Goal: Transaction & Acquisition: Contribute content

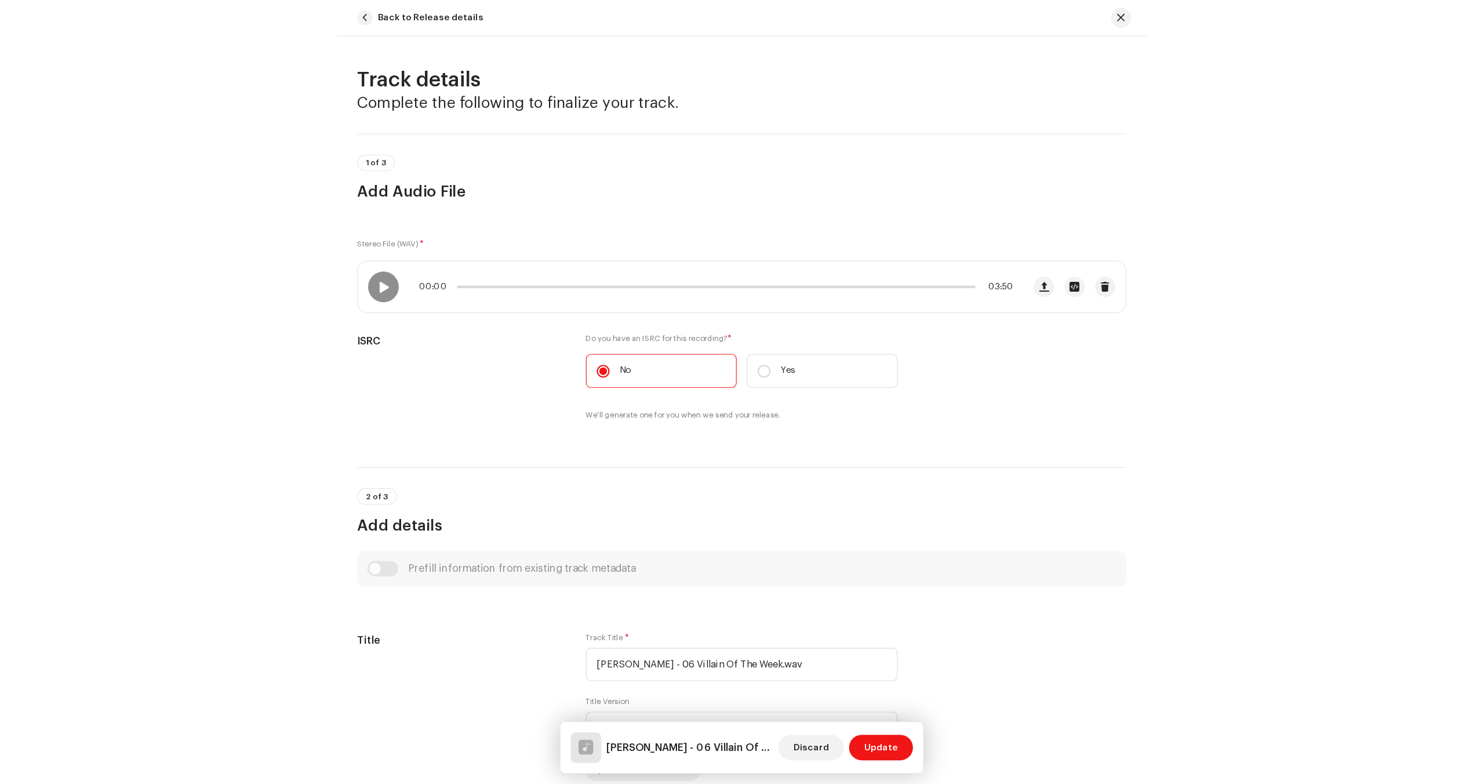
scroll to position [337, 0]
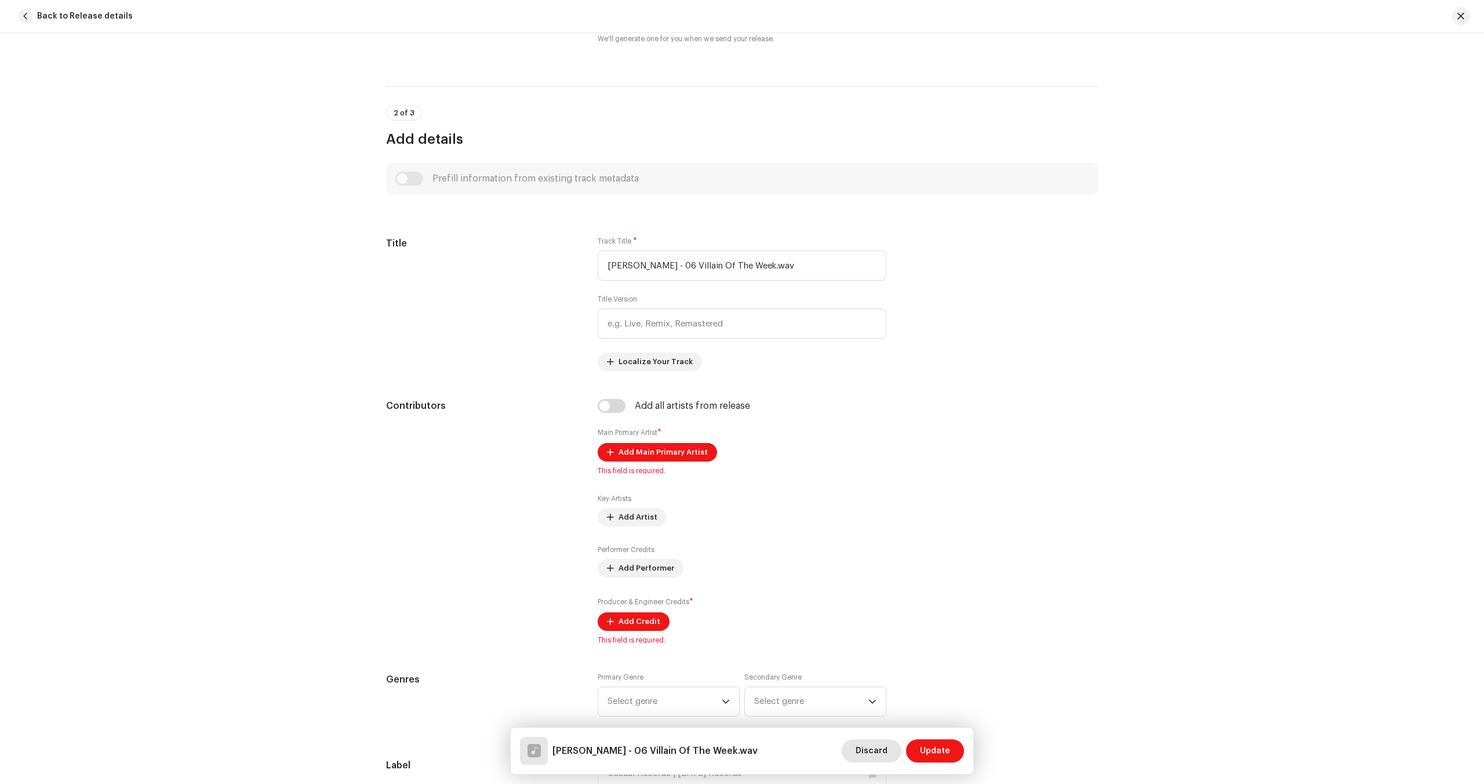
click at [734, 711] on span "Discard" at bounding box center [872, 750] width 32 height 23
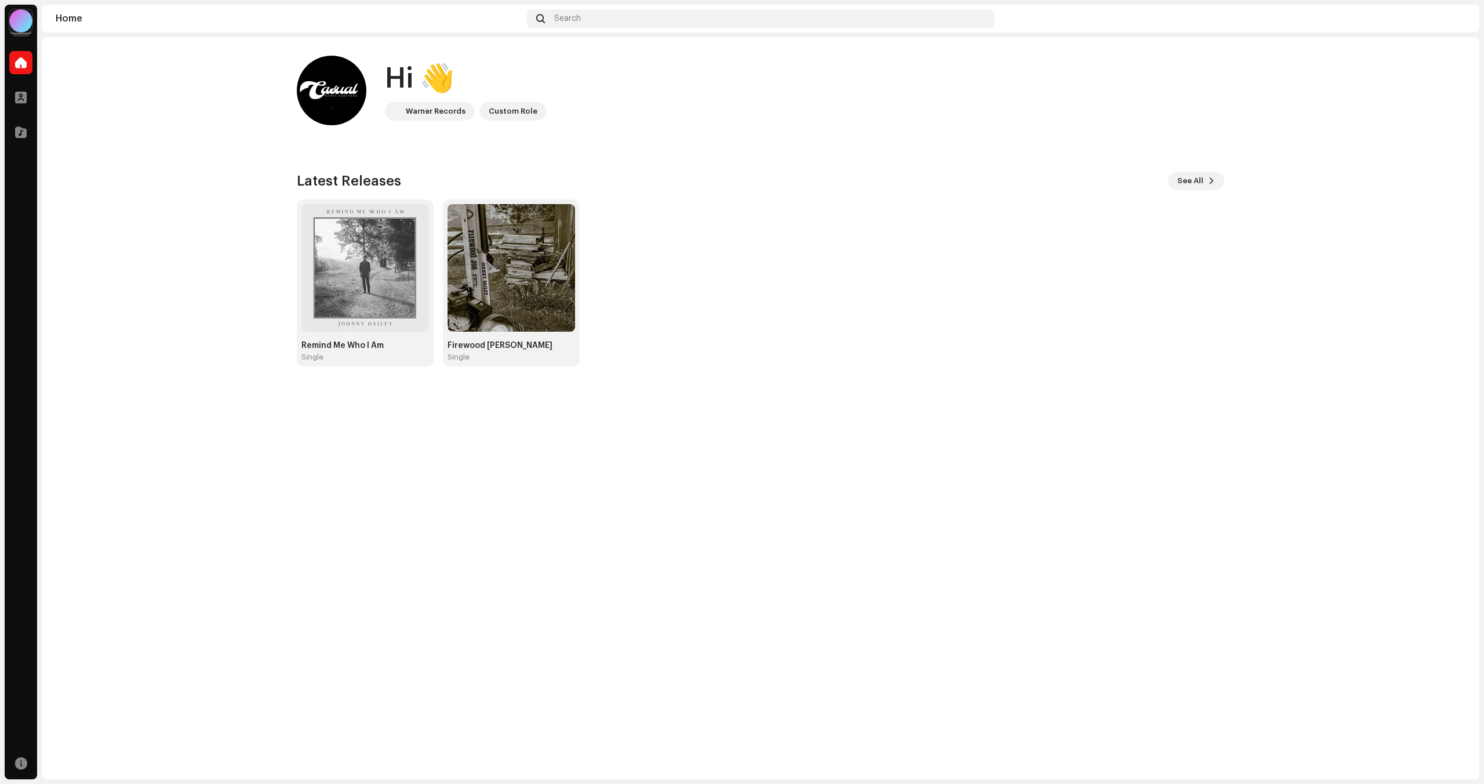
click at [16, 20] on div at bounding box center [20, 20] width 23 height 23
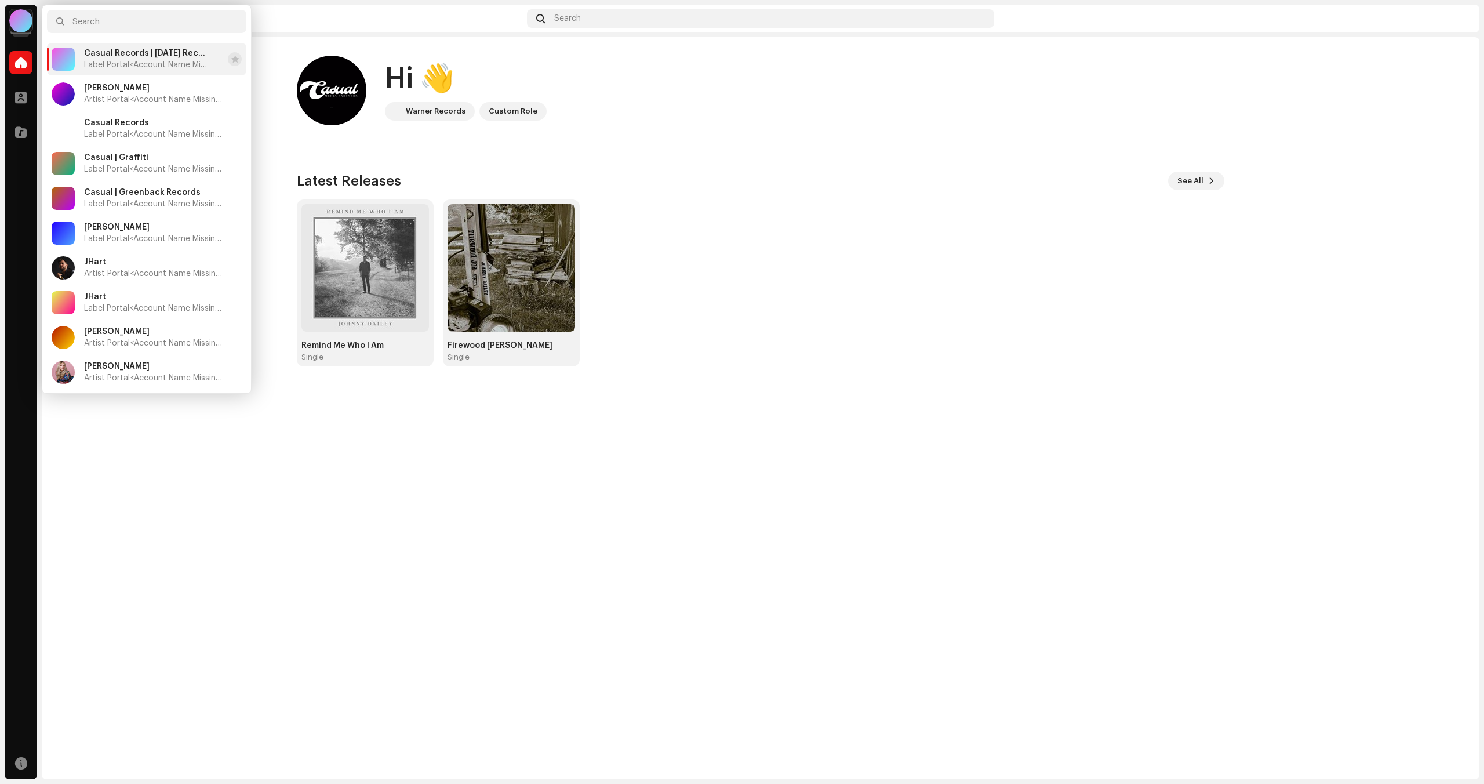
click at [144, 54] on span "Casual Records | [DATE] Records" at bounding box center [145, 53] width 123 height 9
click at [279, 184] on div "Hi 👋 Warner Records Custom Role Latest Releases See All Remind Me Who I Am [DEM…" at bounding box center [760, 211] width 965 height 348
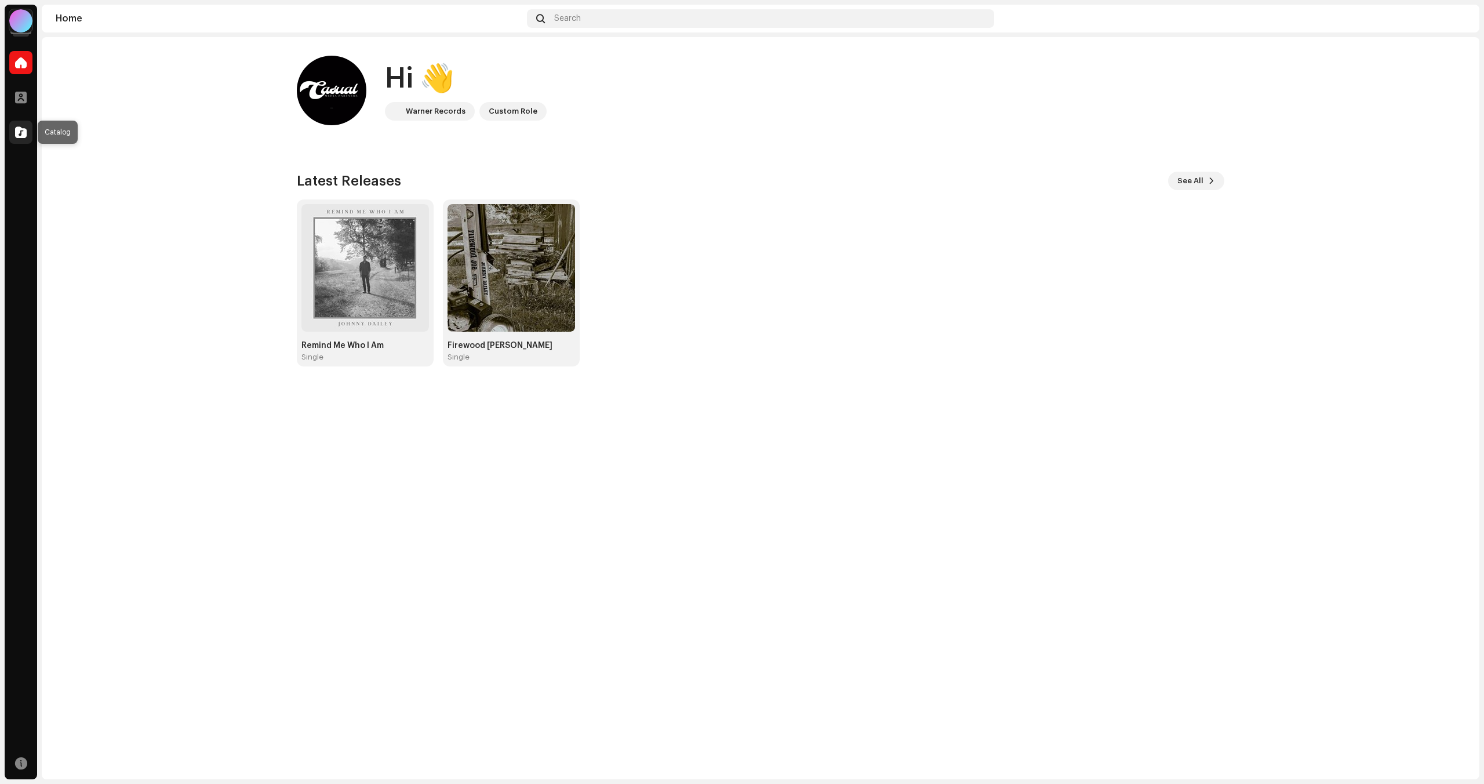
click at [14, 142] on div at bounding box center [20, 132] width 23 height 23
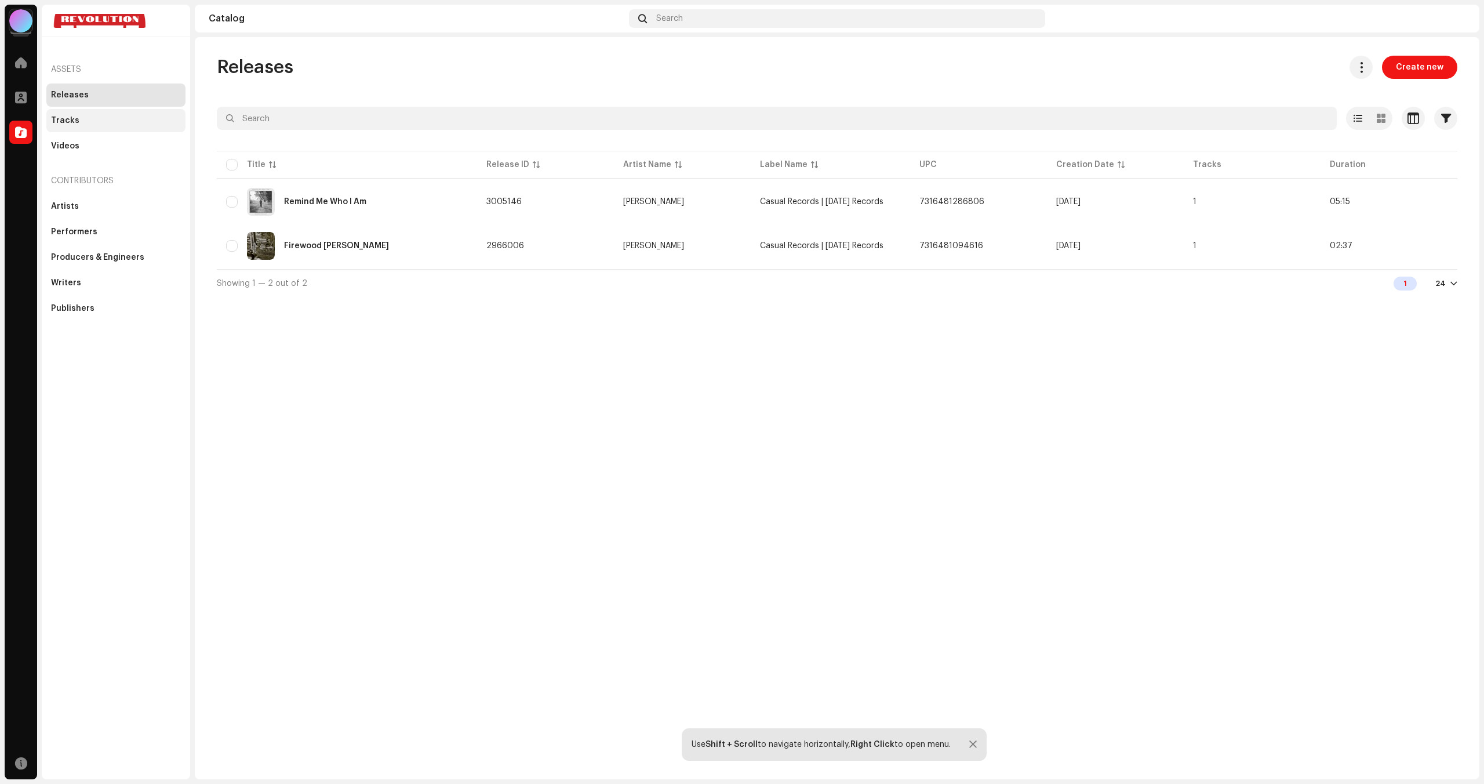
click at [73, 125] on div "Tracks" at bounding box center [65, 120] width 28 height 9
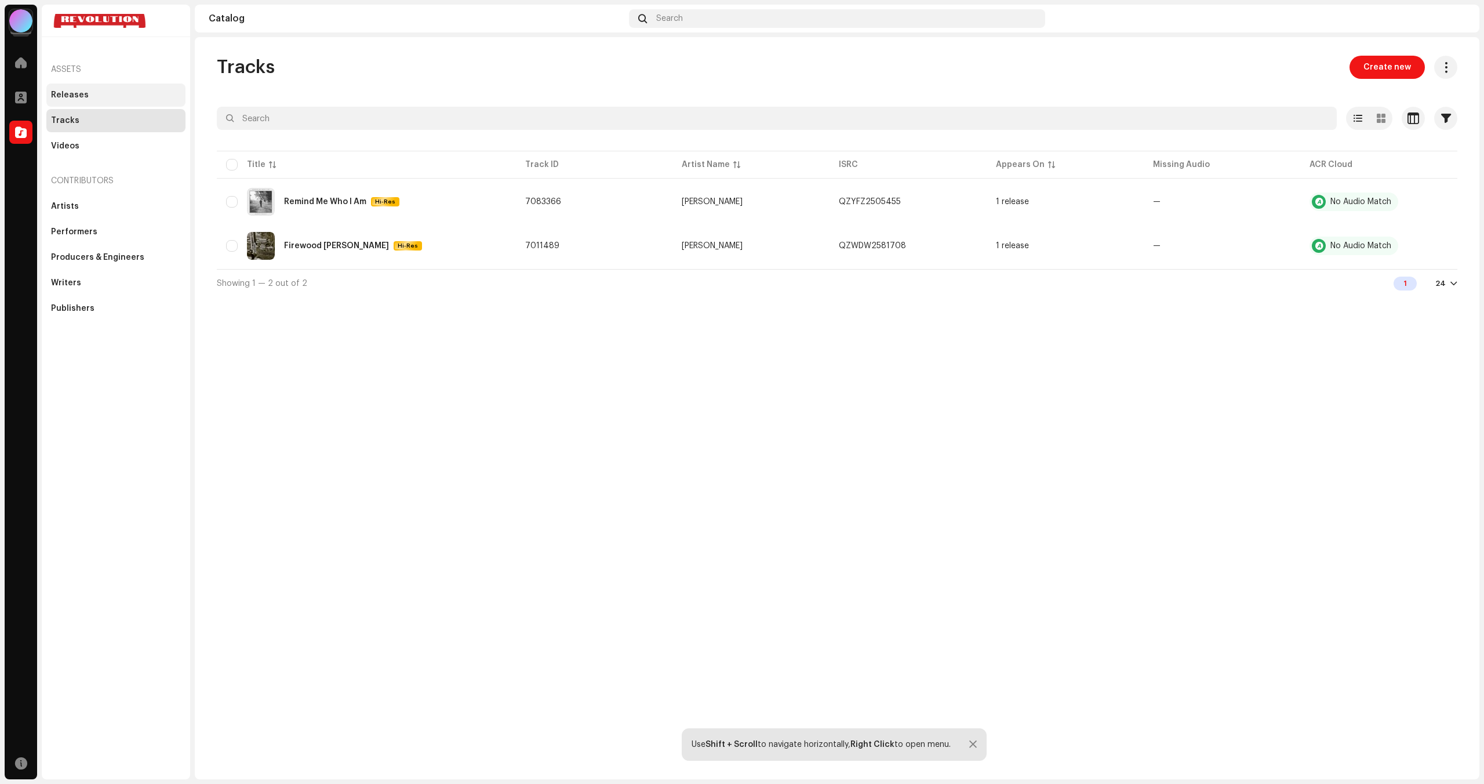
click at [79, 90] on div "Releases" at bounding box center [70, 94] width 38 height 9
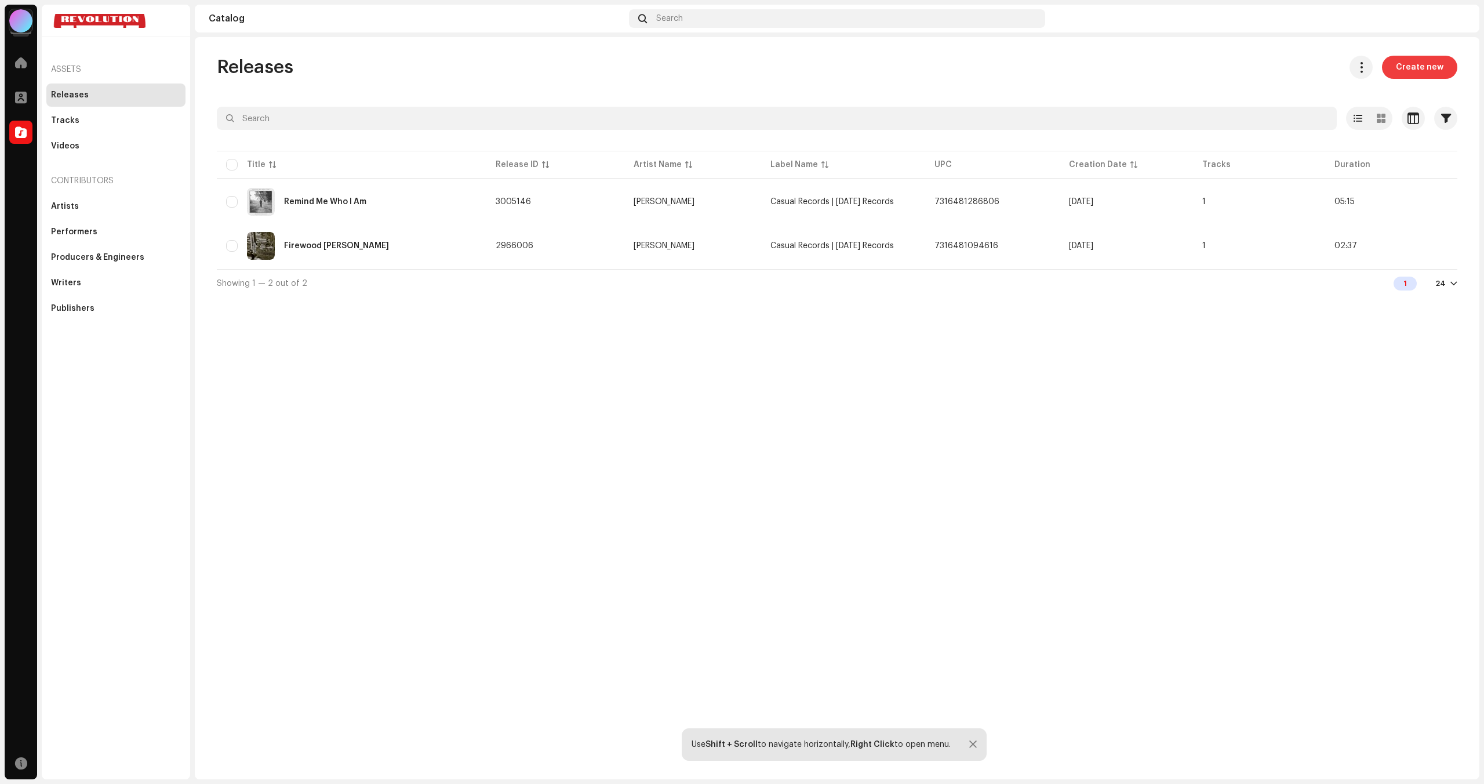
click at [1439, 75] on span "Create new" at bounding box center [1420, 67] width 48 height 23
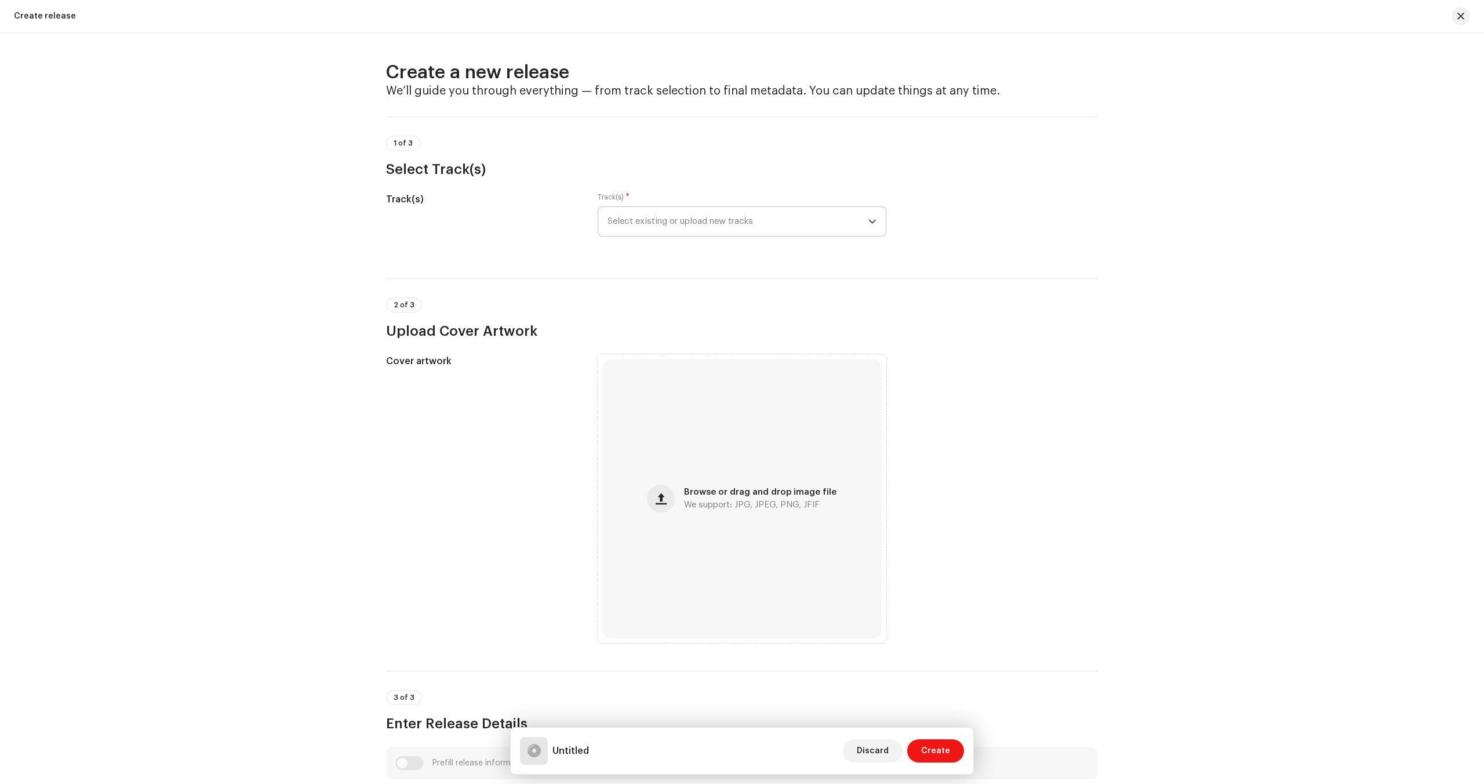
click at [759, 227] on span "Select existing or upload new tracks" at bounding box center [738, 221] width 261 height 29
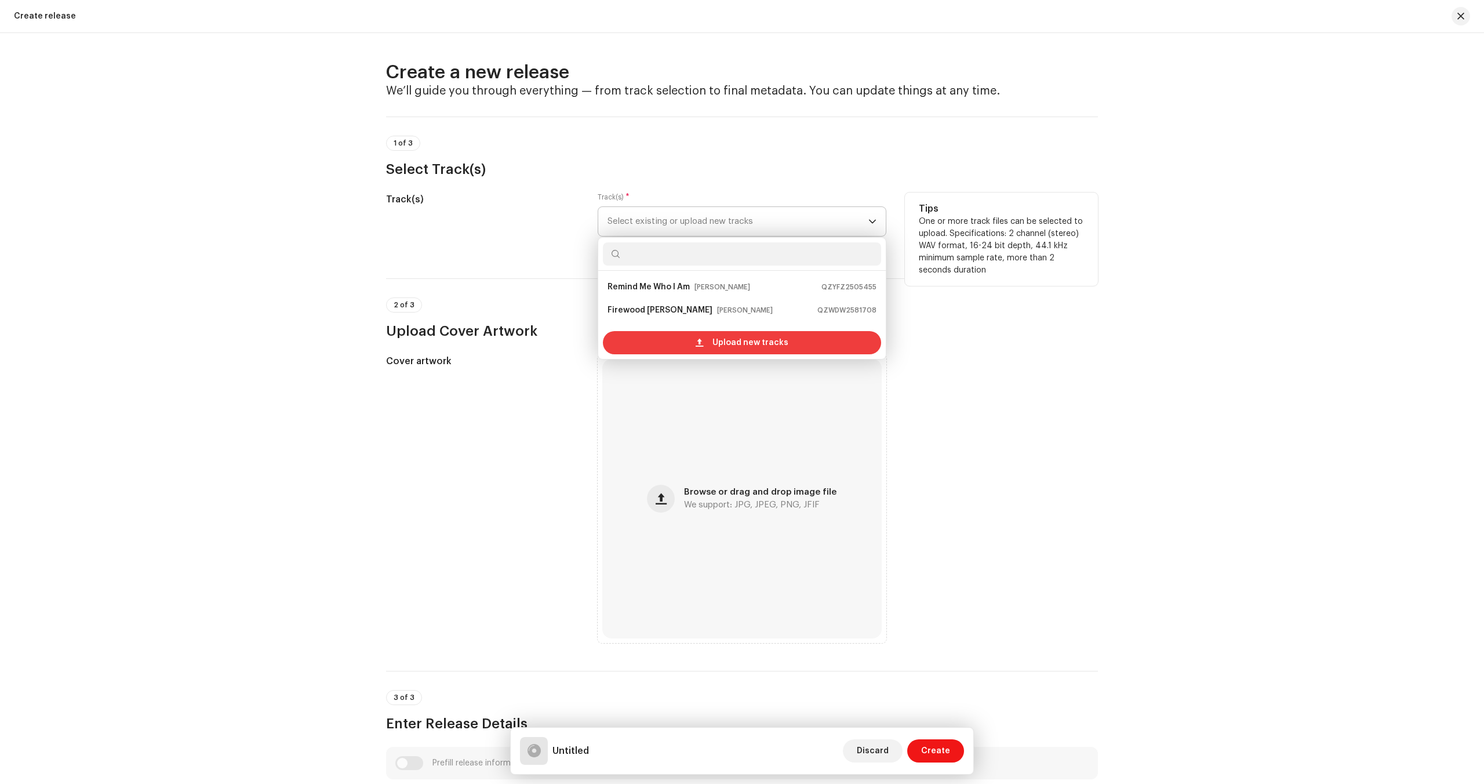
click at [745, 351] on span "Upload new tracks" at bounding box center [750, 342] width 76 height 23
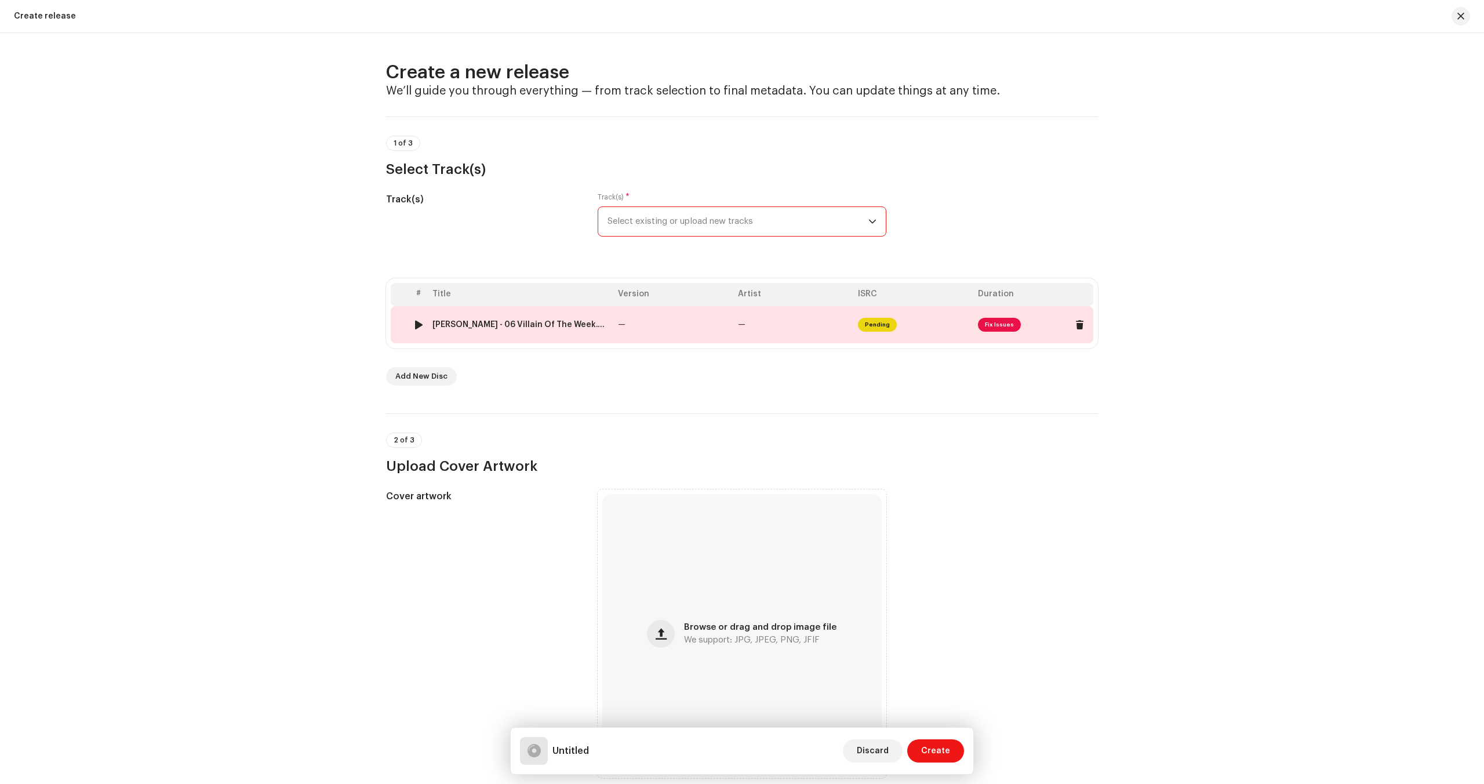
click at [994, 323] on span "Fix Issues" at bounding box center [999, 325] width 43 height 14
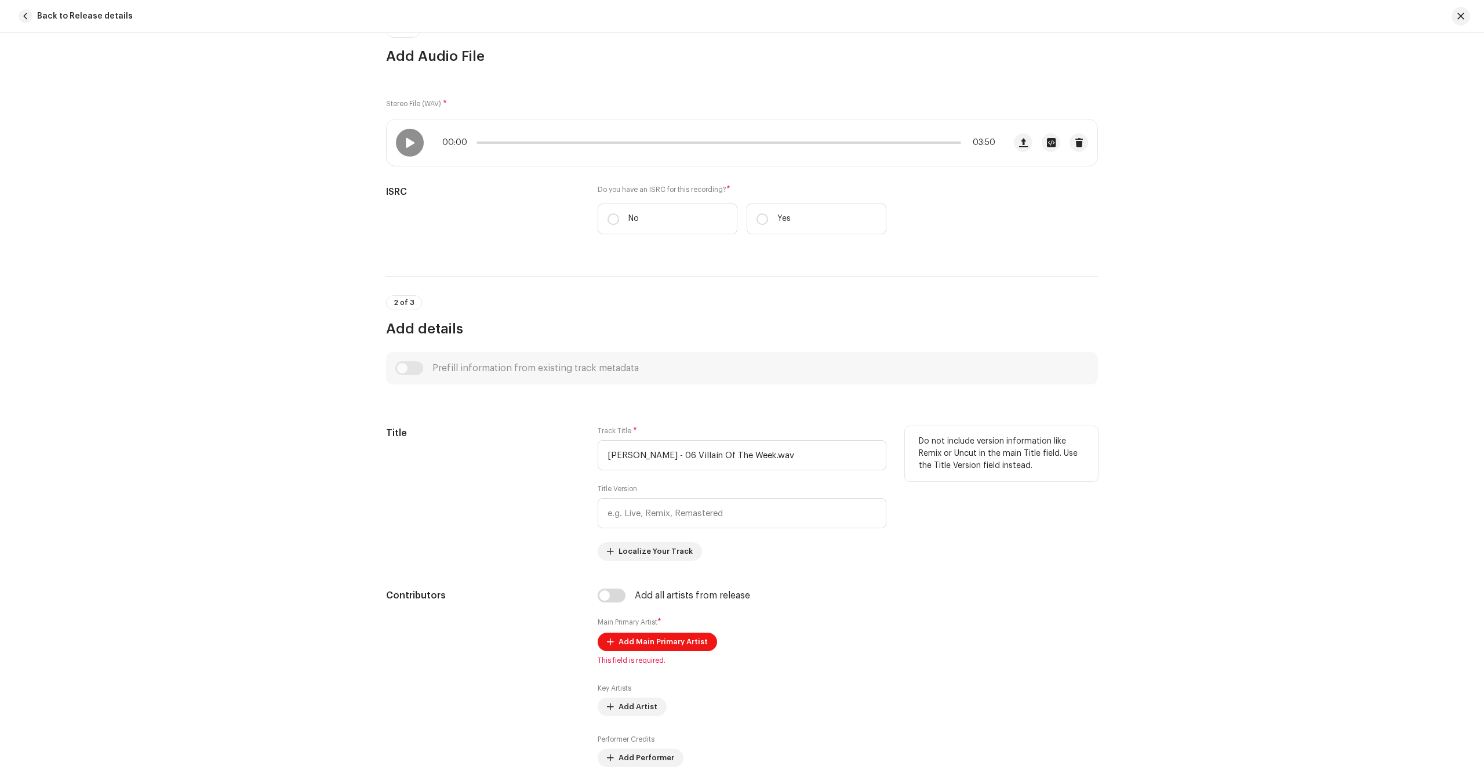
scroll to position [246, 0]
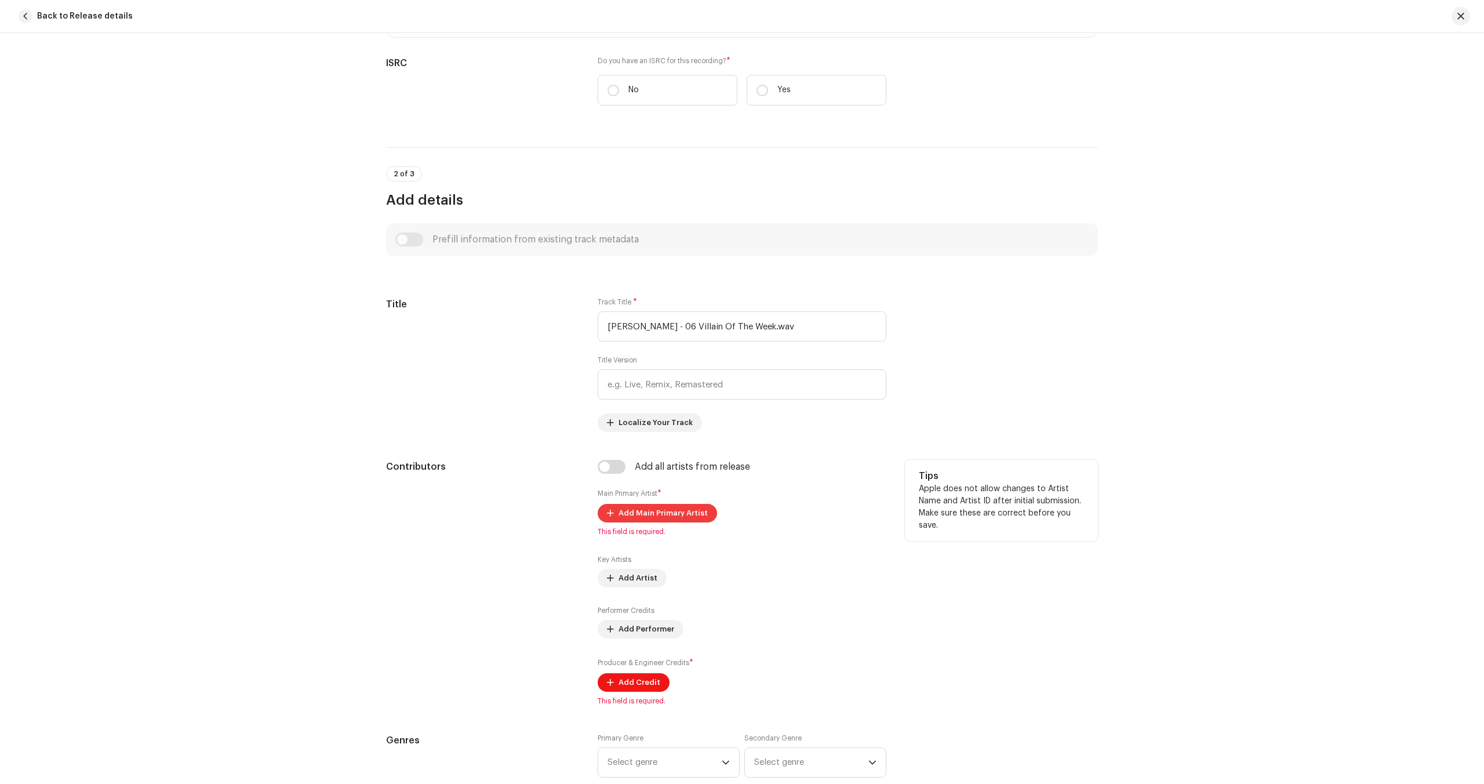
click at [680, 504] on span "Add Main Primary Artist" at bounding box center [663, 512] width 89 height 23
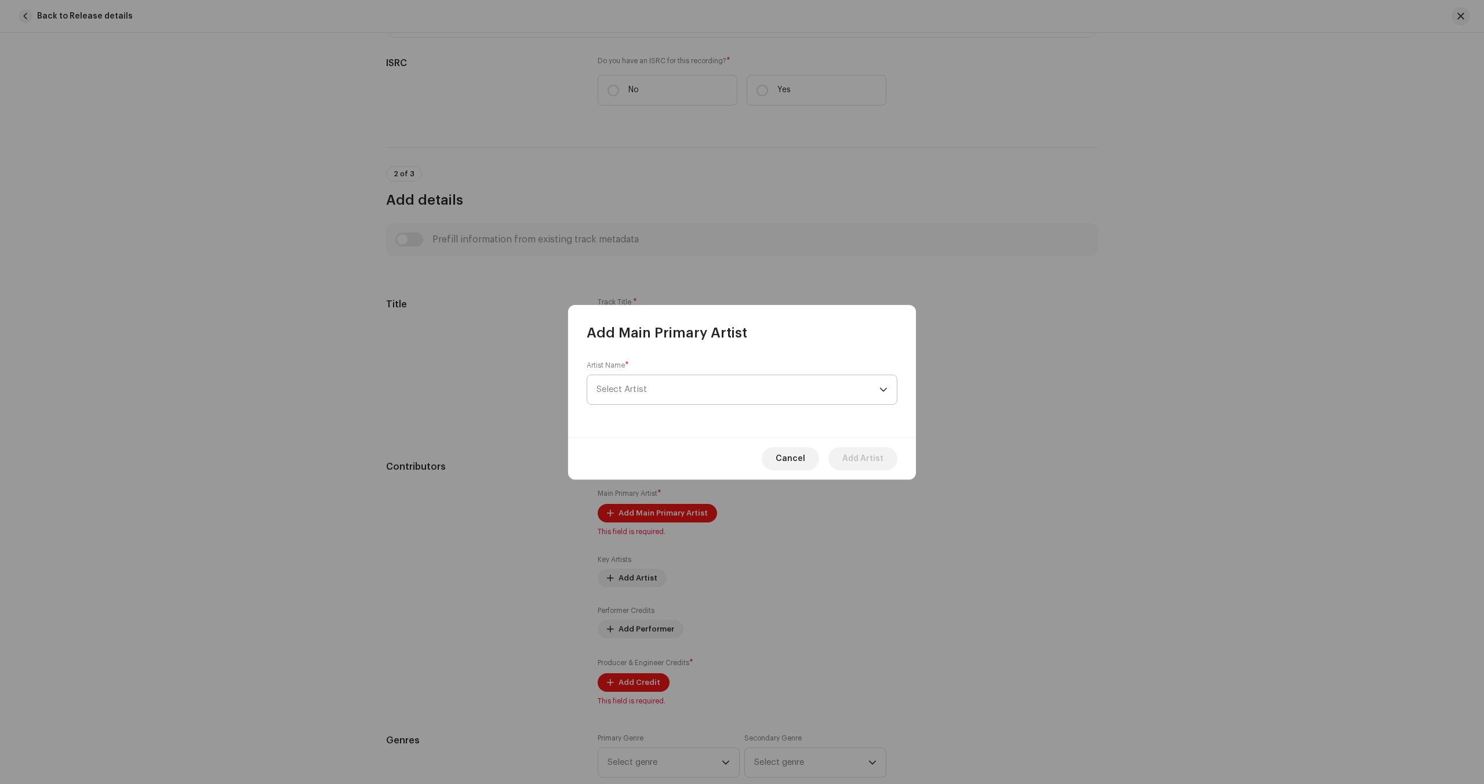
click at [653, 394] on span "Select Artist" at bounding box center [738, 389] width 283 height 29
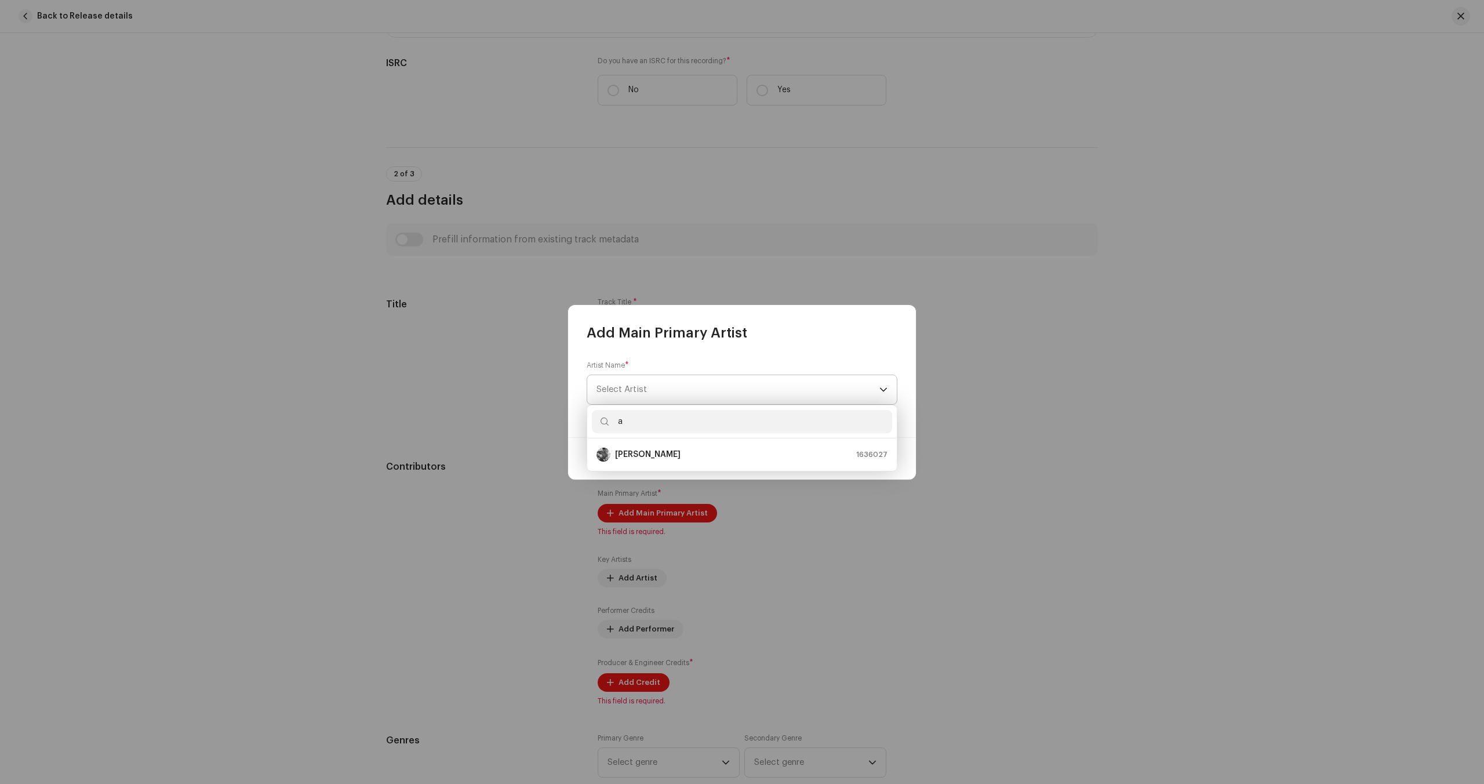
type input "au"
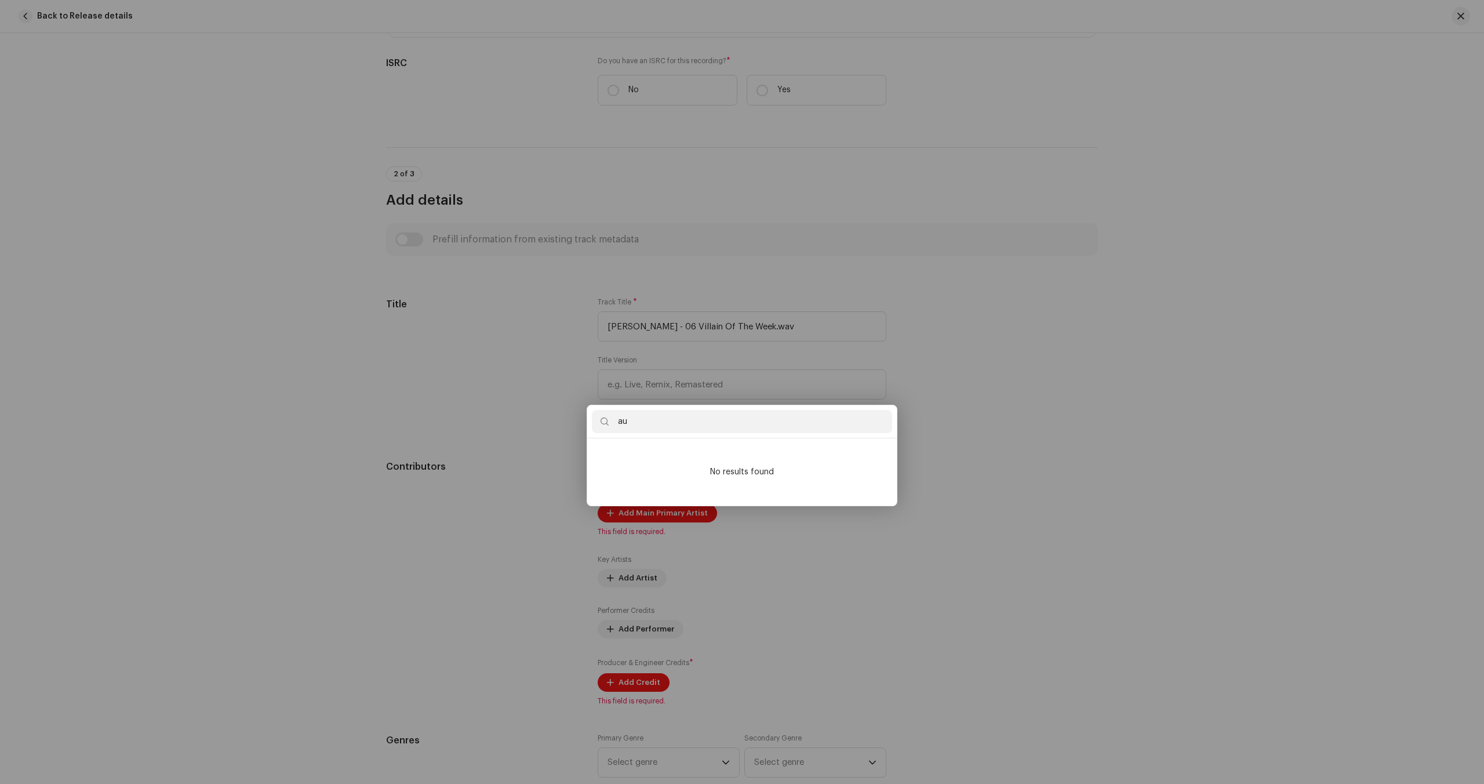
click at [1480, 435] on div "Add Main Primary Artist Artist Name * [PERSON_NAME] Cancel Add Artist" at bounding box center [742, 392] width 1484 height 784
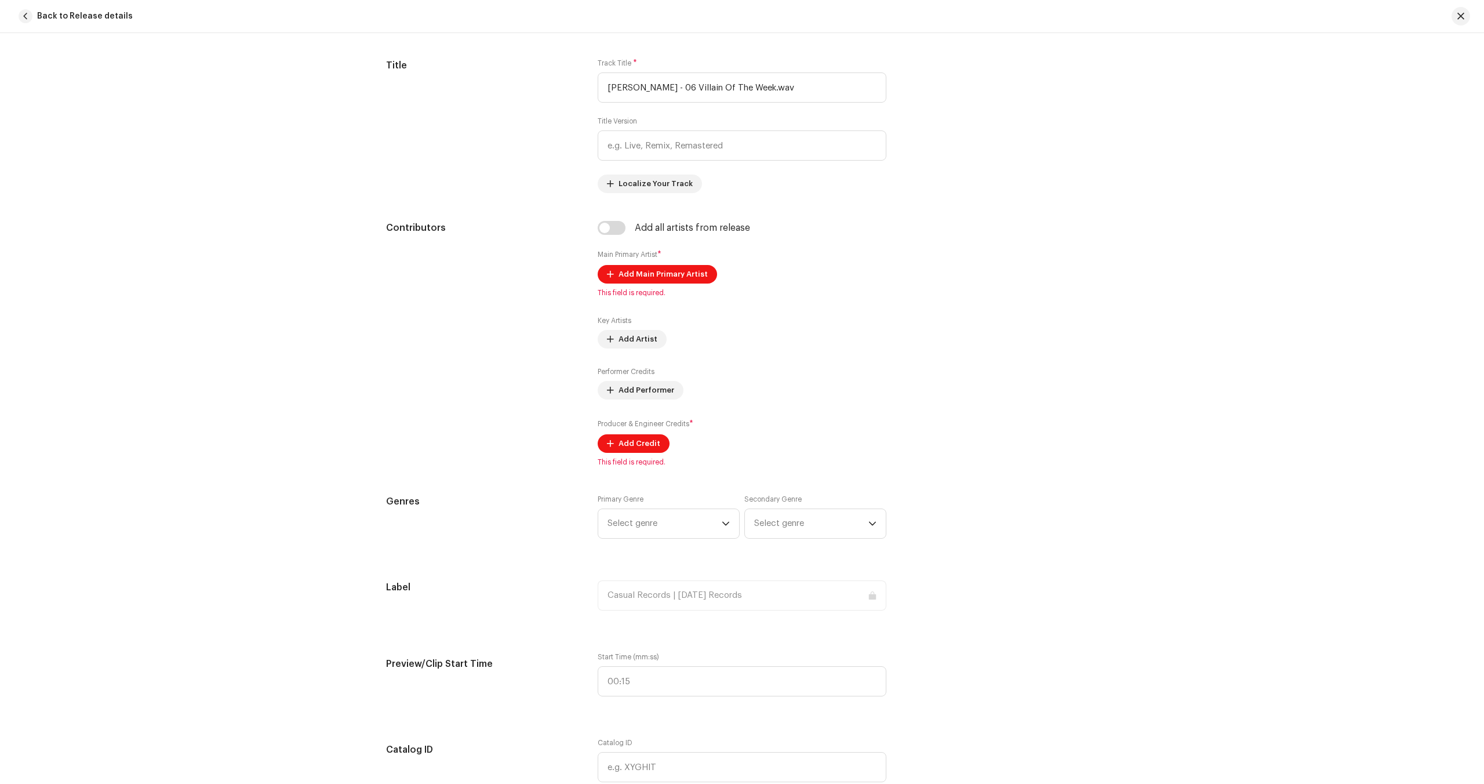
scroll to position [792, 0]
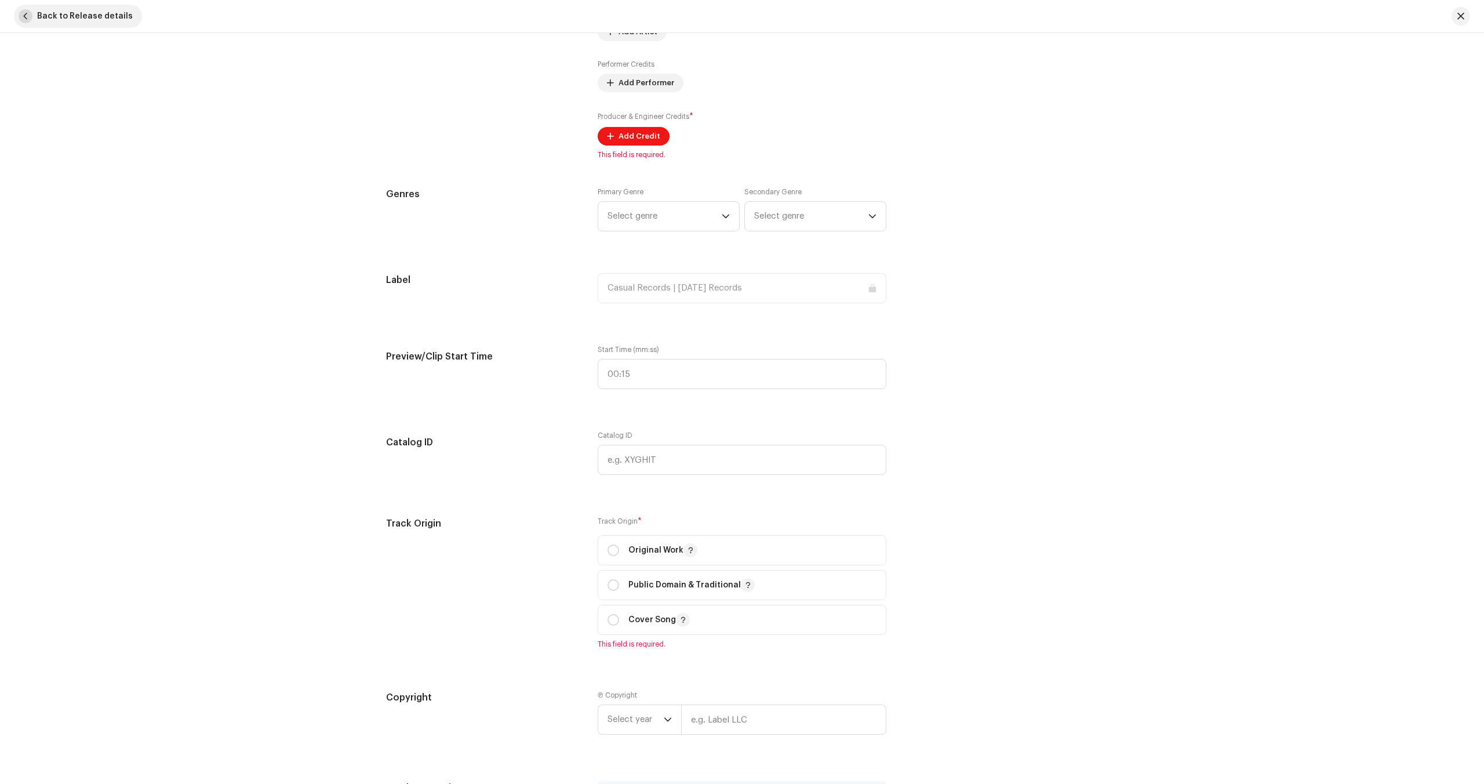
click at [38, 10] on span "Back to Release details" at bounding box center [85, 16] width 96 height 23
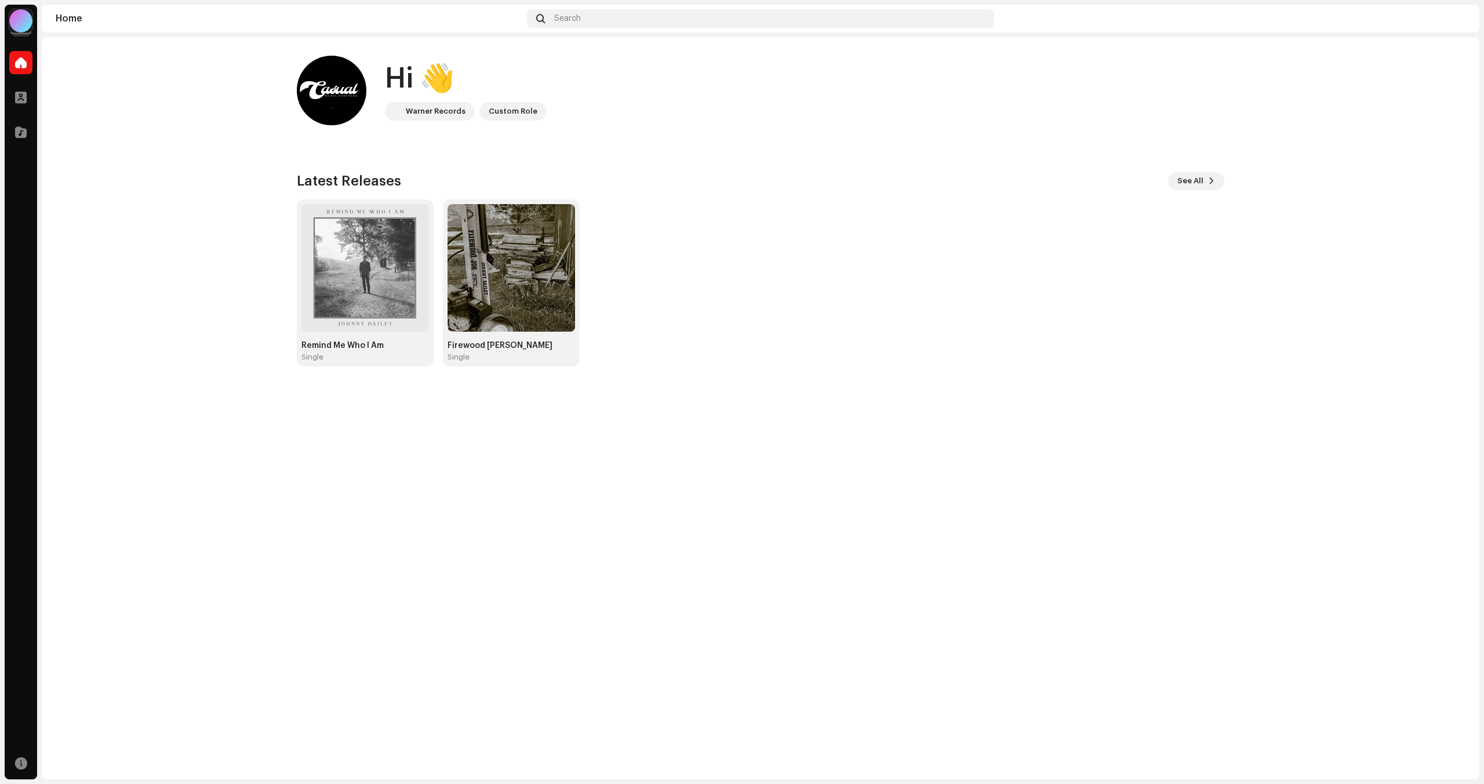
click at [1459, 20] on img at bounding box center [1456, 18] width 19 height 19
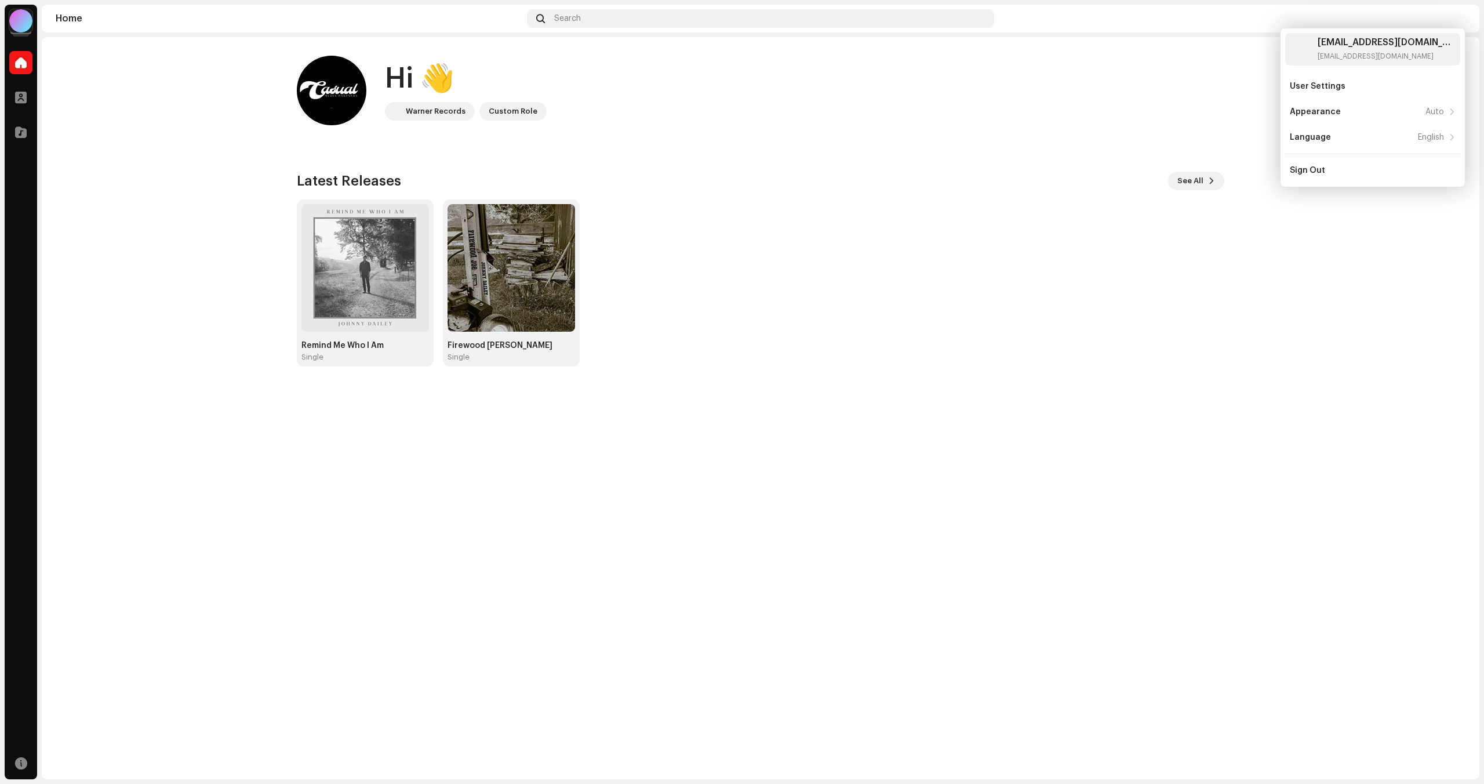
click at [19, 20] on div at bounding box center [20, 20] width 23 height 23
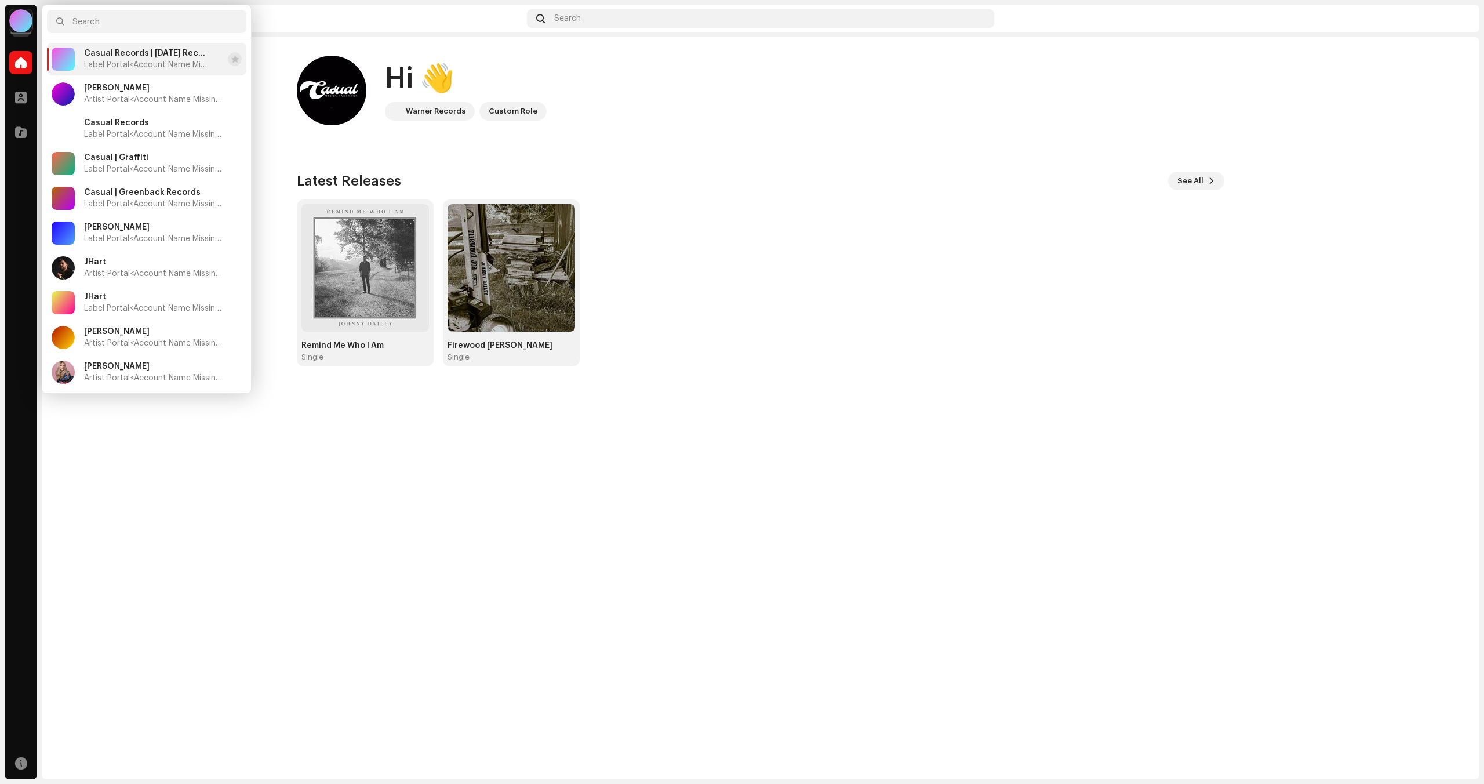
click at [114, 62] on span "Label Portal <Account Name Missing>" at bounding box center [145, 64] width 123 height 9
click at [279, 142] on div "Hi 👋 Warner Records Custom Role Latest Releases See All Remind Me Who I Am [DEM…" at bounding box center [760, 211] width 965 height 348
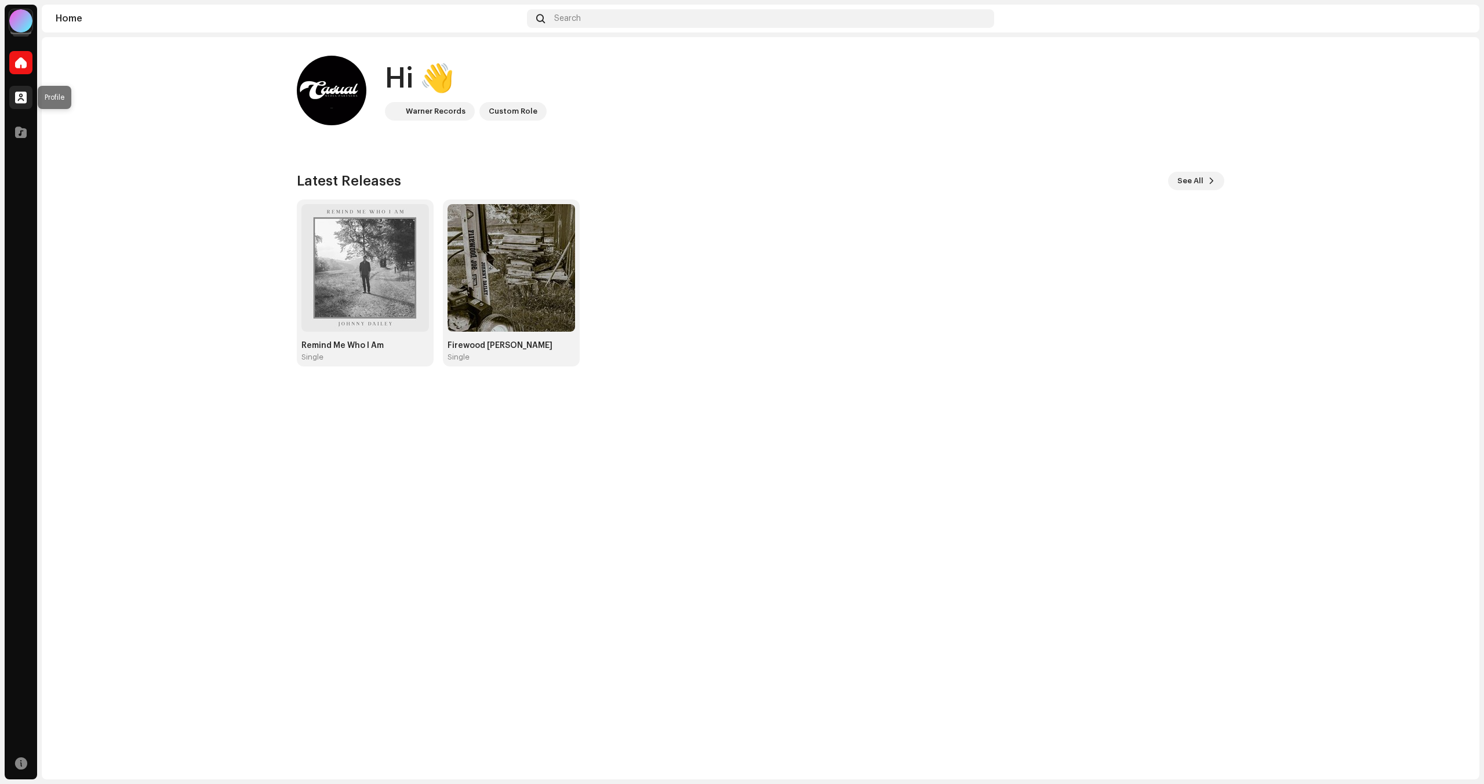
click at [29, 97] on div at bounding box center [20, 97] width 23 height 23
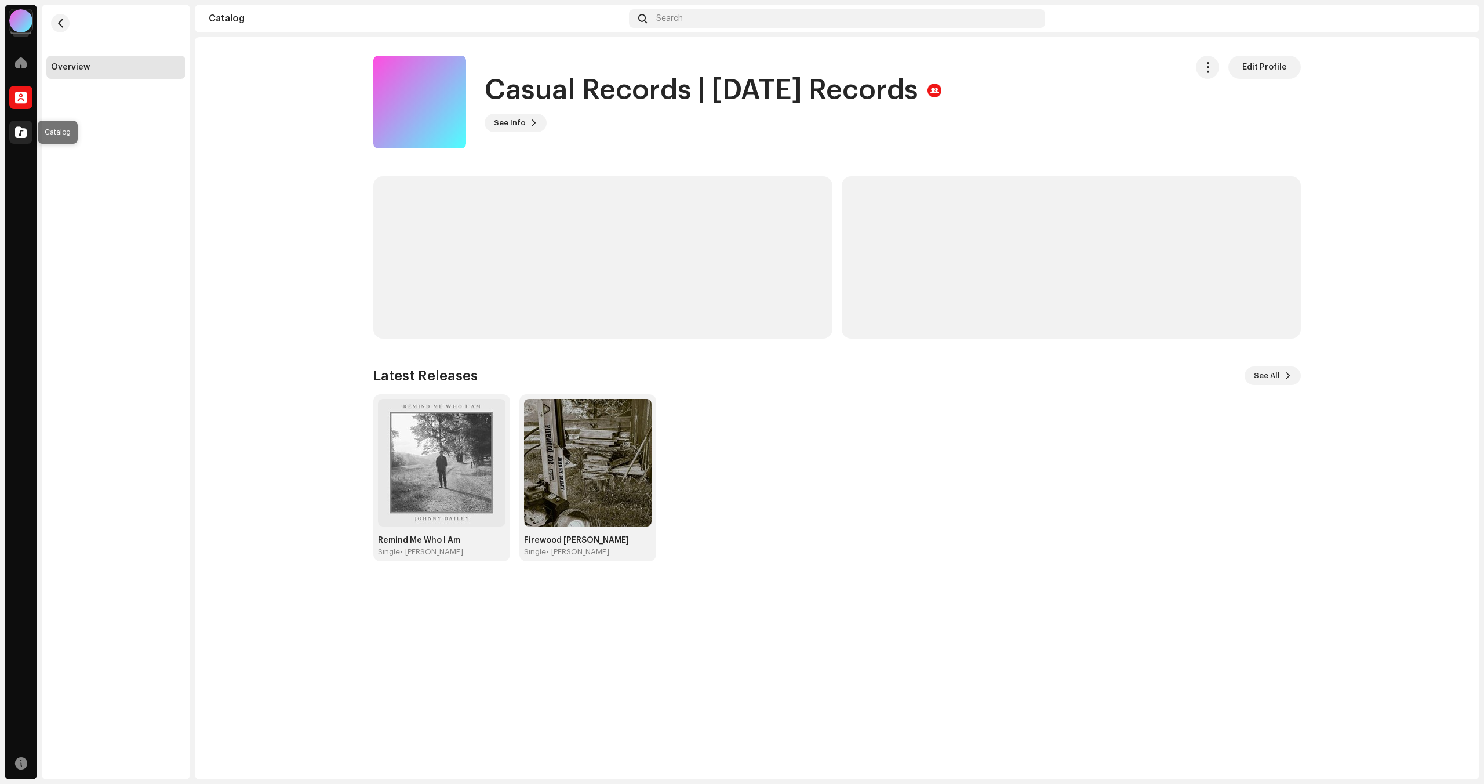
click at [19, 128] on span at bounding box center [21, 132] width 12 height 9
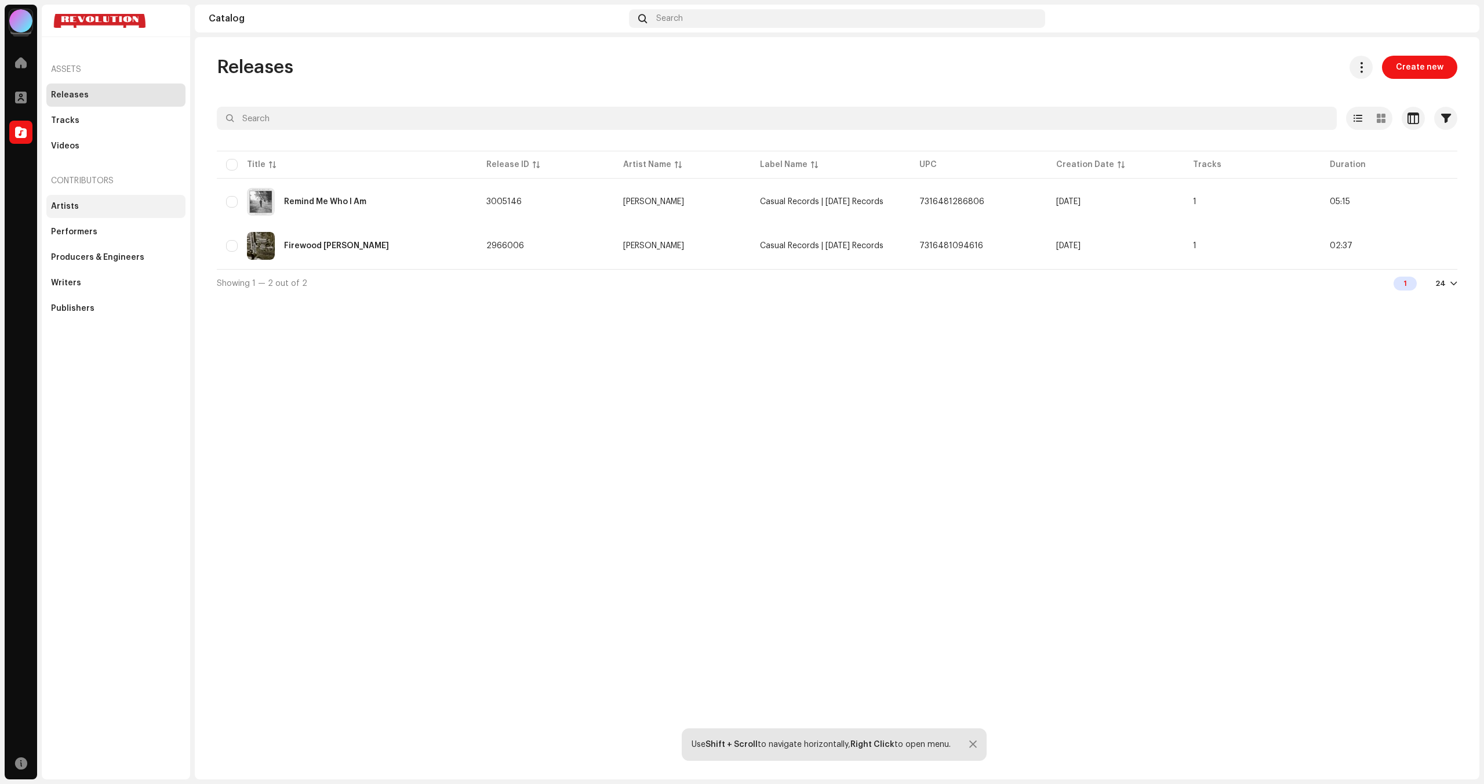
click at [56, 199] on div "Artists" at bounding box center [115, 206] width 139 height 23
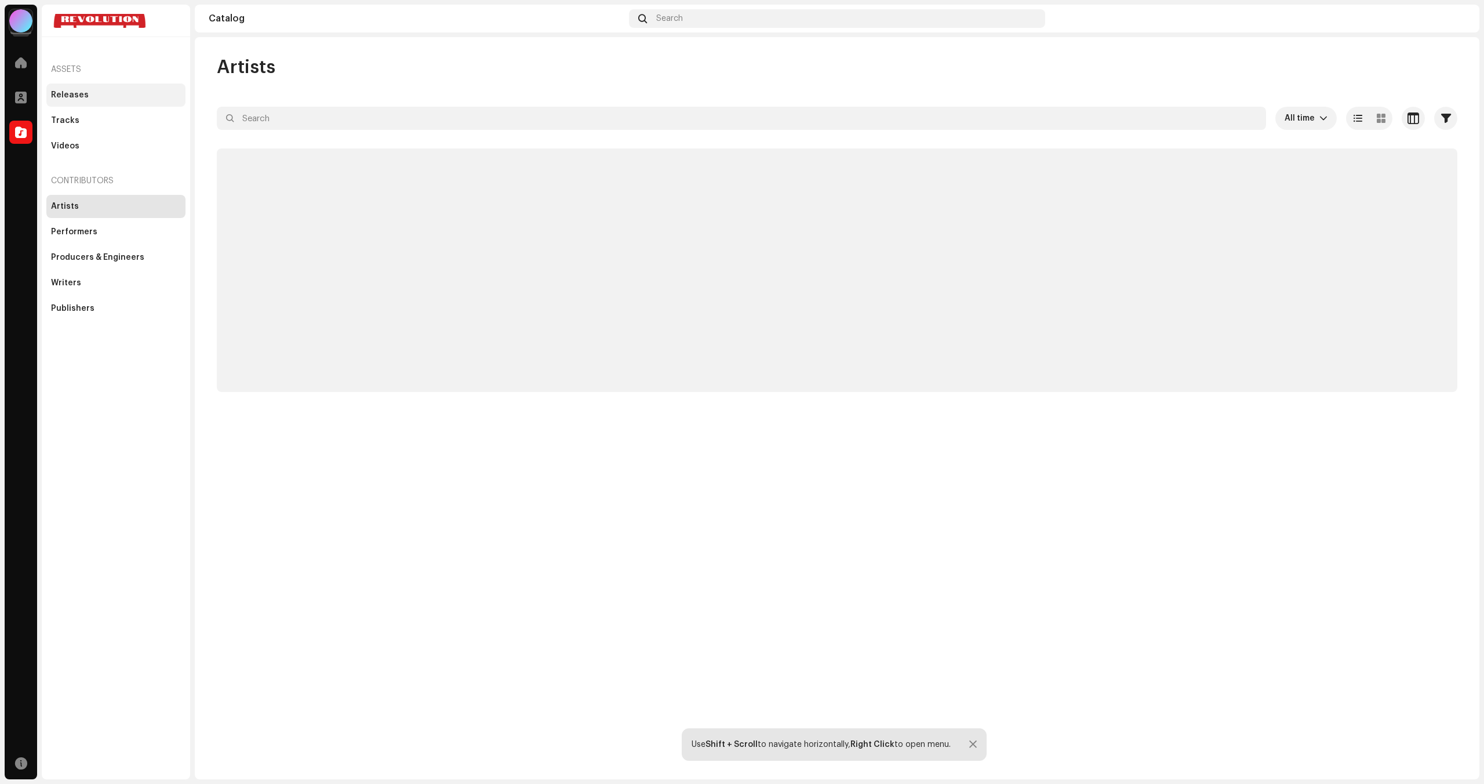
click at [73, 100] on div "Releases" at bounding box center [115, 94] width 139 height 23
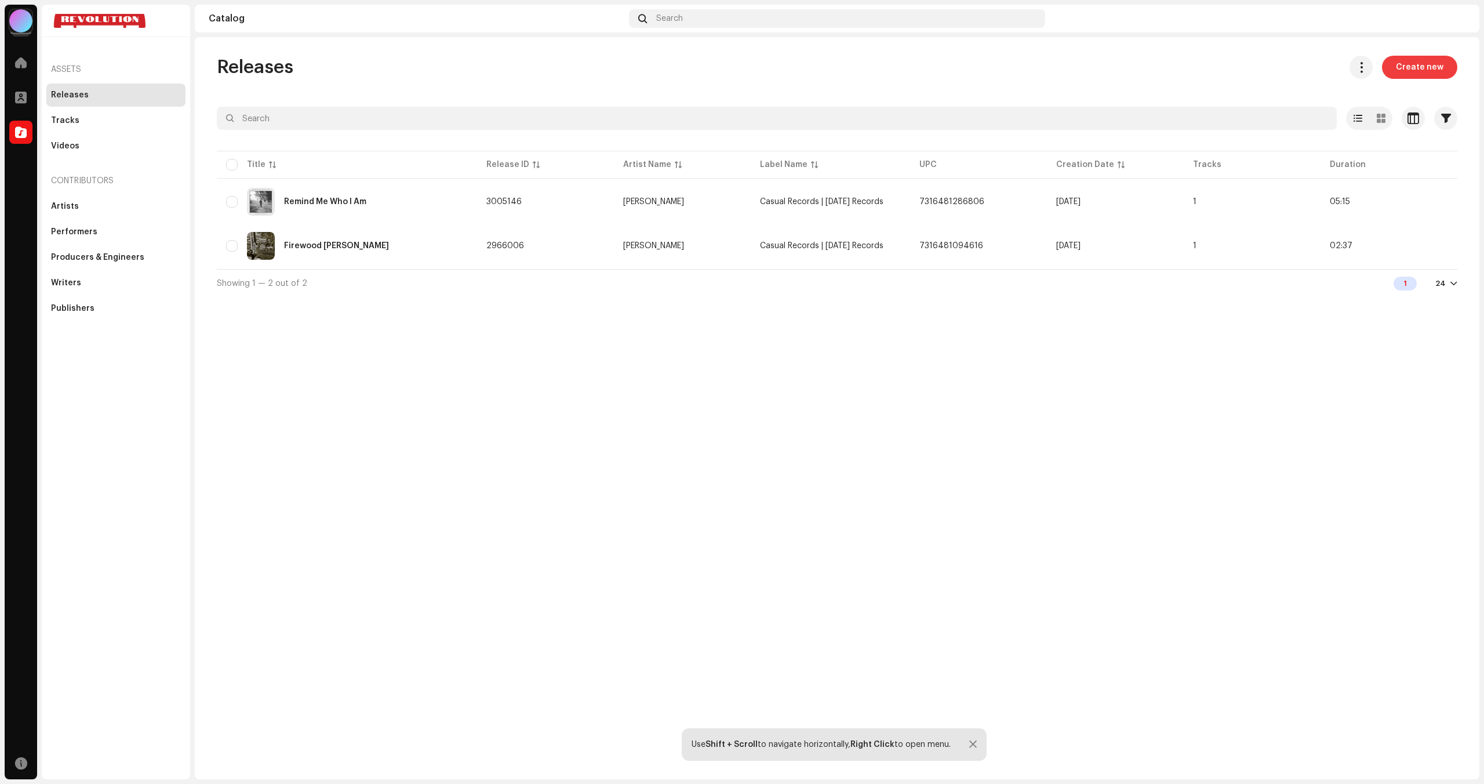
click at [1423, 71] on span "Create new" at bounding box center [1420, 67] width 48 height 23
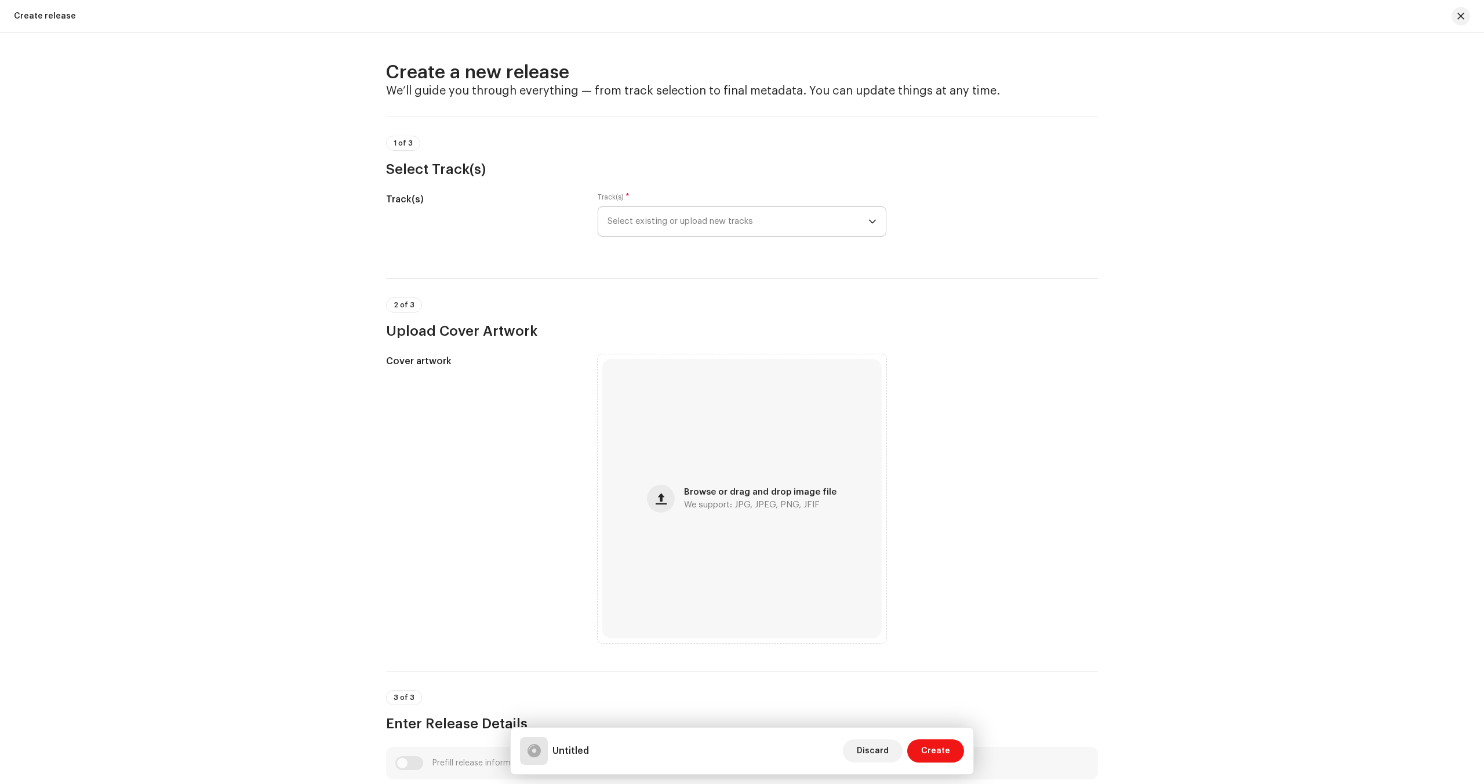
click at [712, 217] on span "Select existing or upload new tracks" at bounding box center [738, 221] width 261 height 29
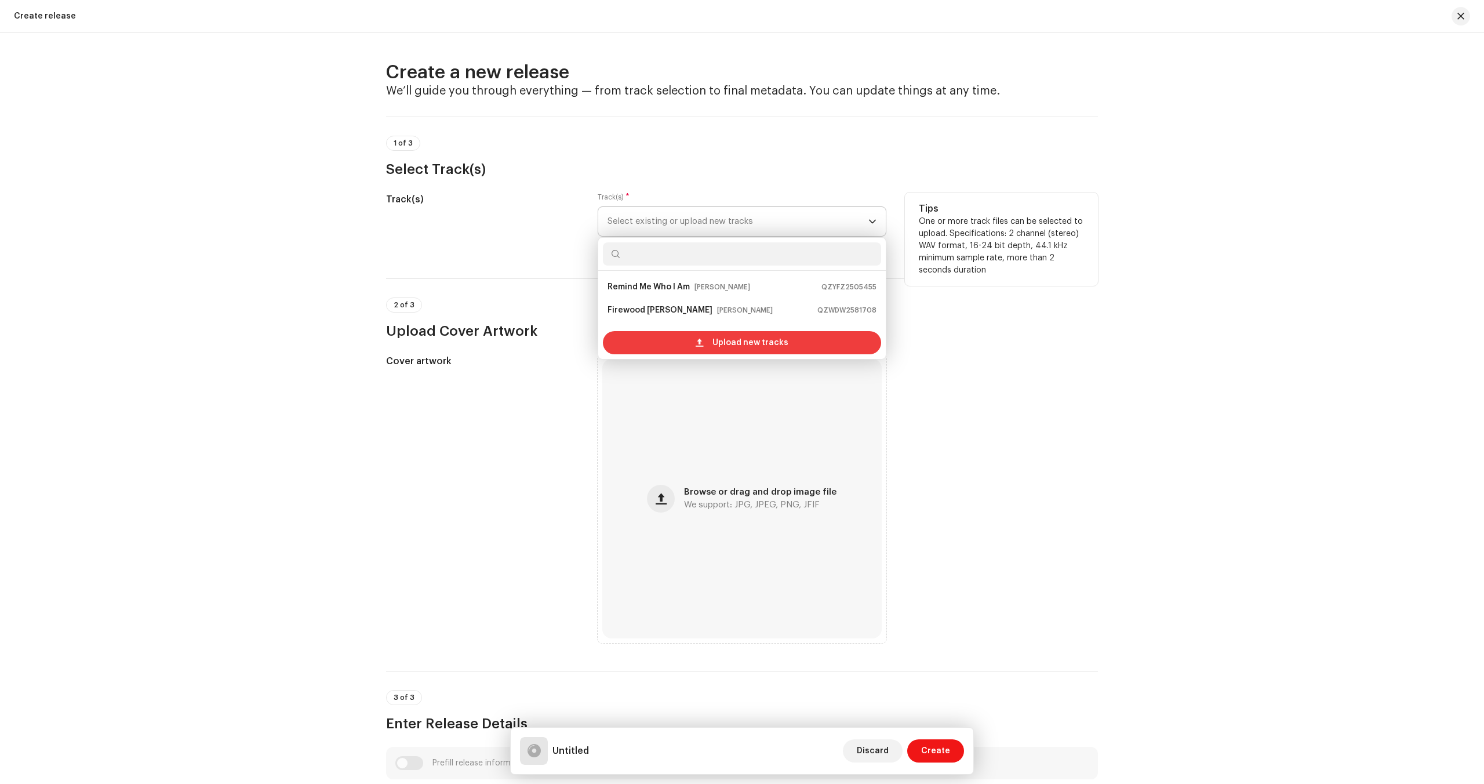
click at [725, 344] on span "Upload new tracks" at bounding box center [750, 342] width 76 height 23
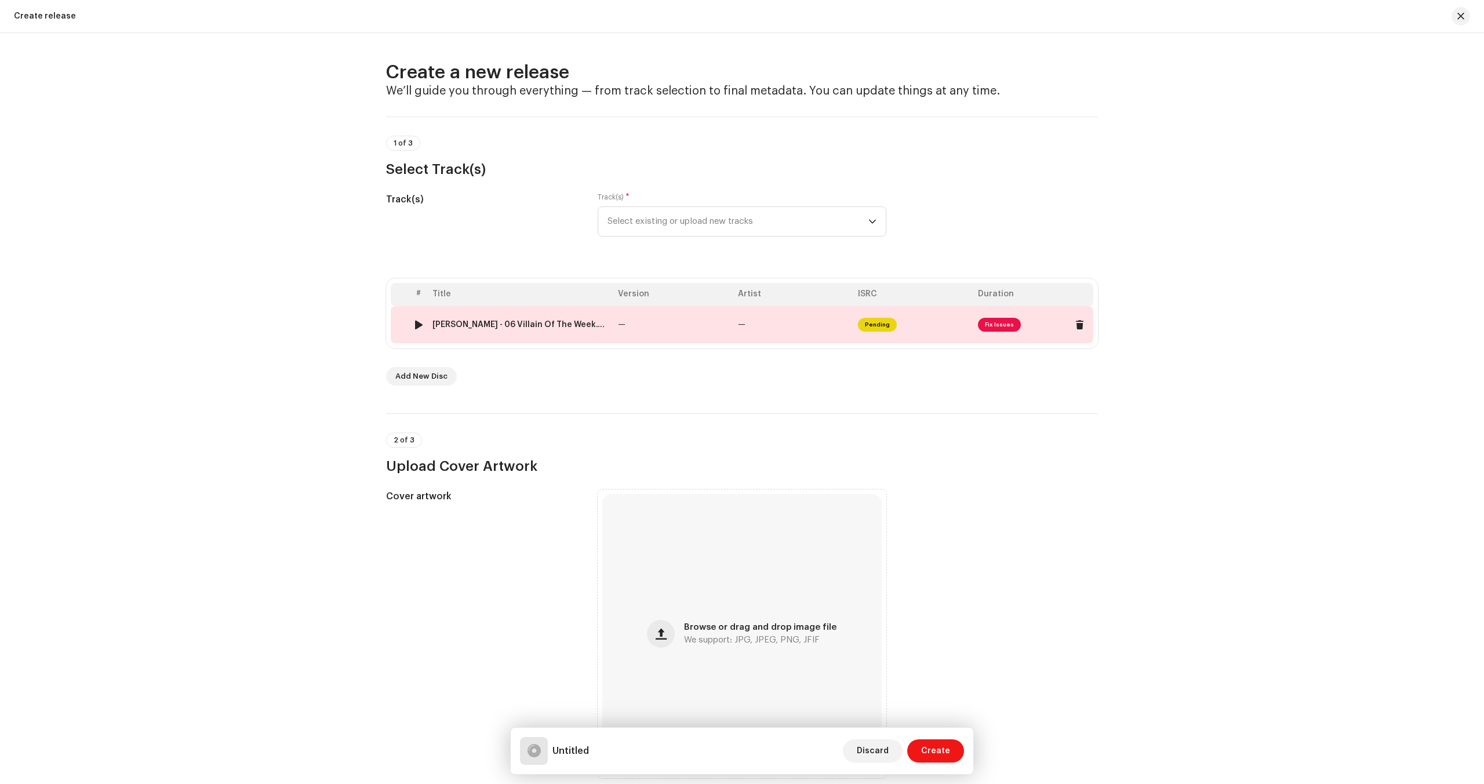
click at [992, 322] on span "Fix Issues" at bounding box center [999, 325] width 43 height 14
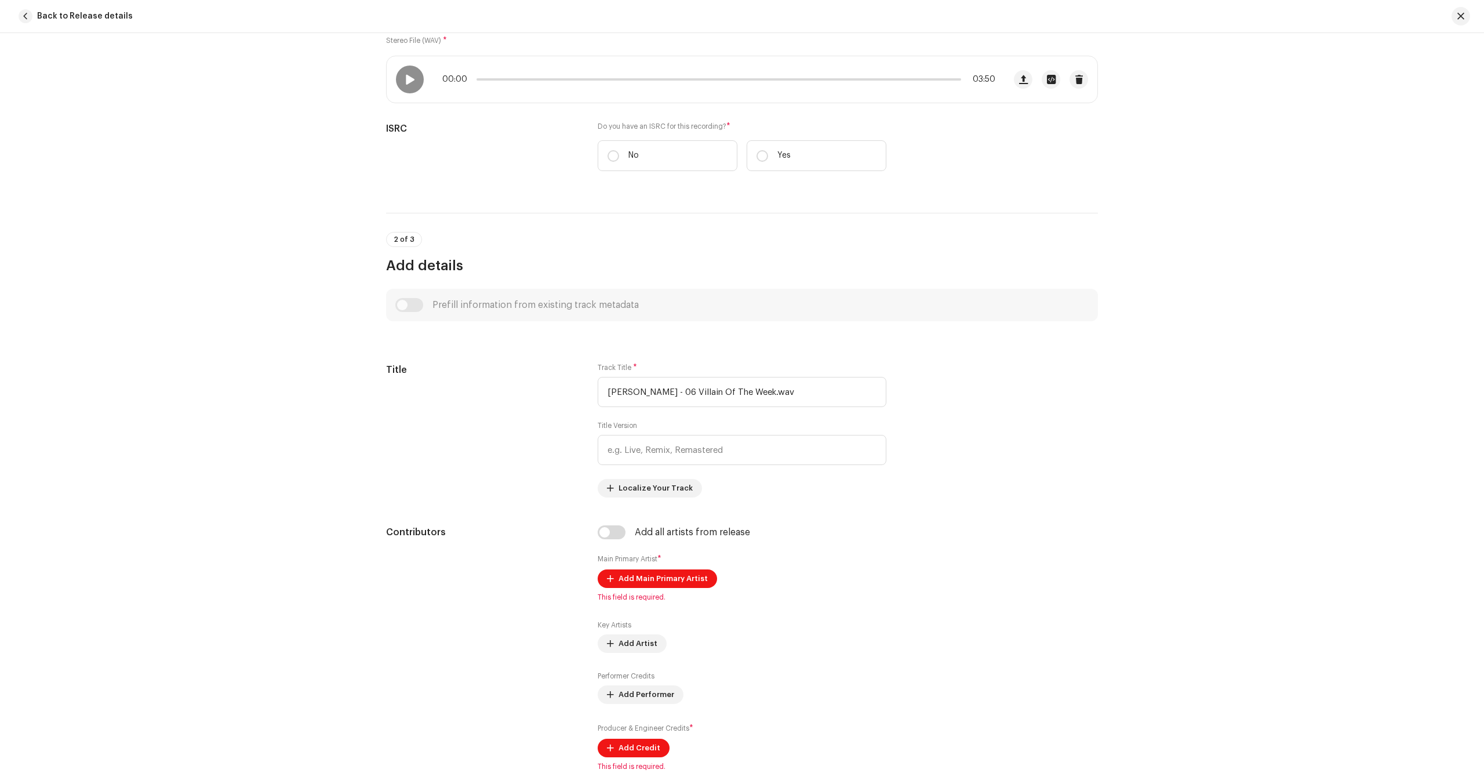
scroll to position [201, 0]
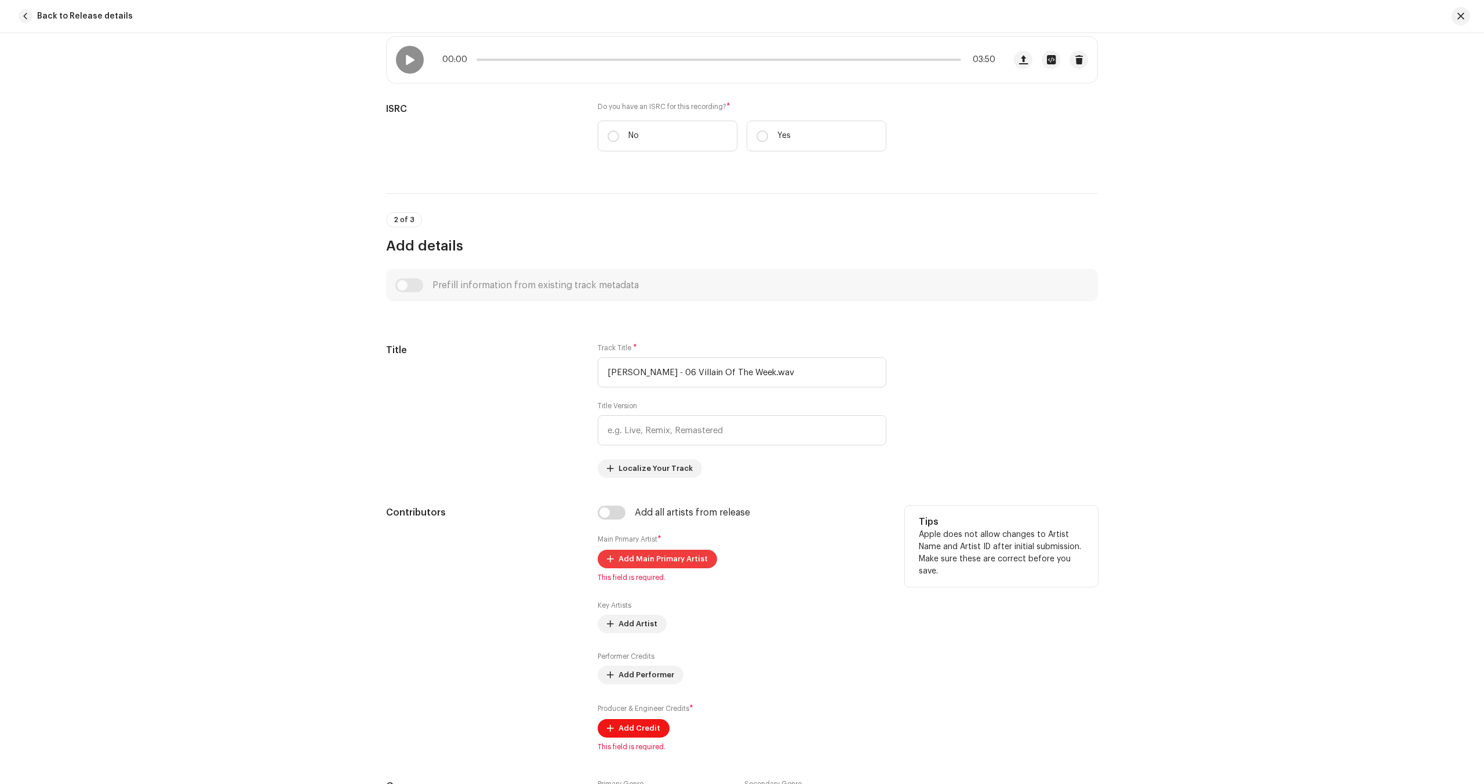
click at [643, 562] on span "Add Main Primary Artist" at bounding box center [663, 558] width 89 height 23
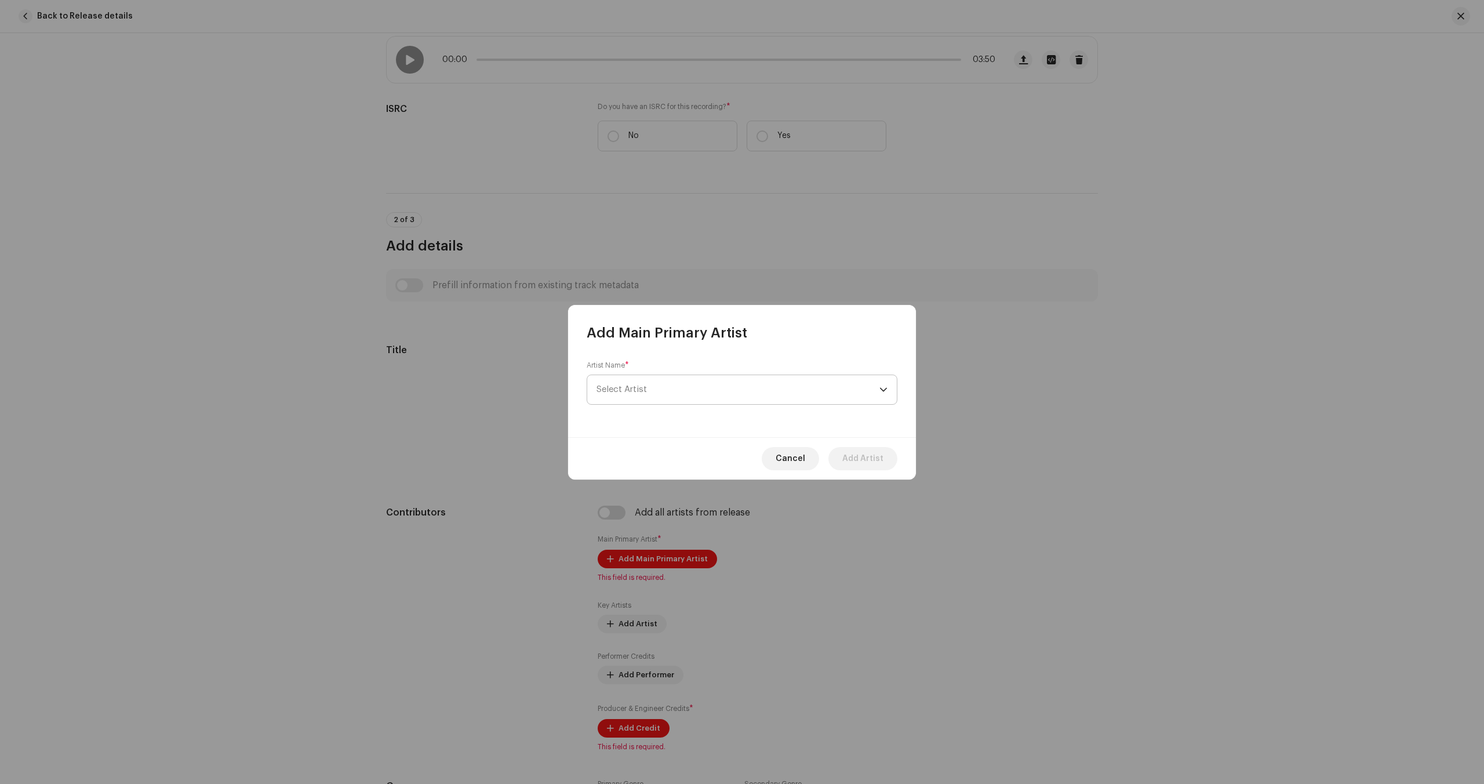
click at [647, 383] on span "Select Artist" at bounding box center [738, 389] width 283 height 29
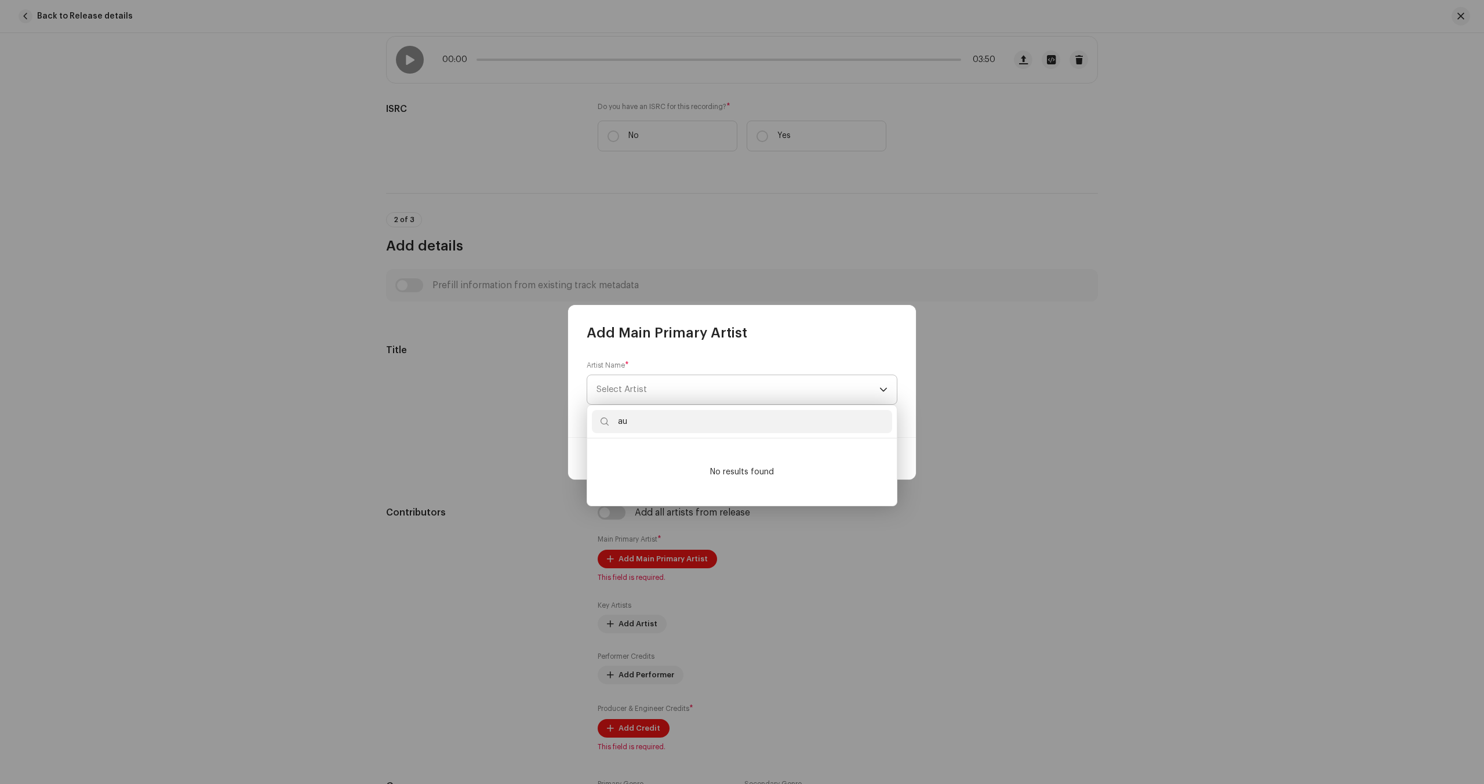
type input "a"
type input "sellers"
drag, startPoint x: 801, startPoint y: 428, endPoint x: 639, endPoint y: 413, distance: 161.9
click at [639, 413] on input "sellers" at bounding box center [742, 421] width 300 height 23
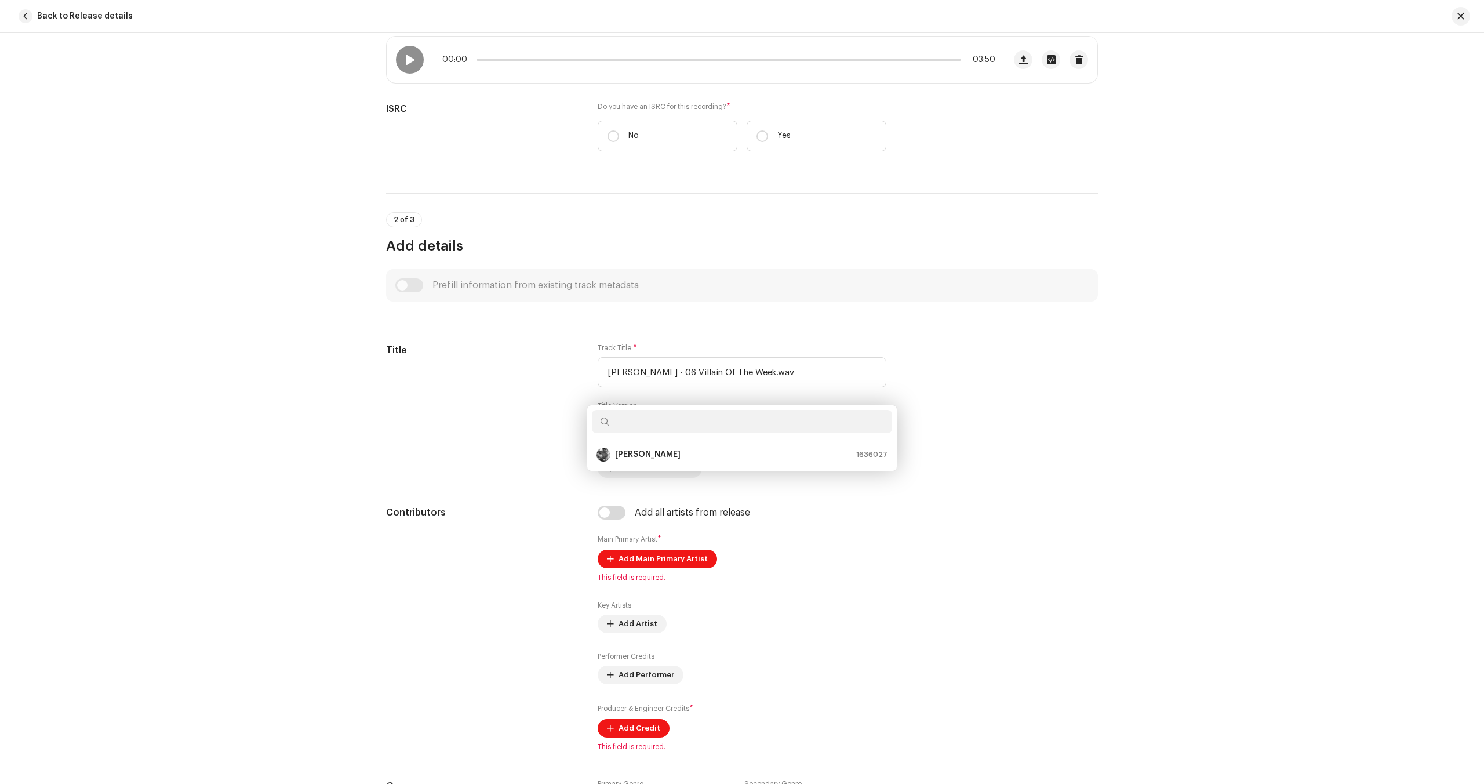
click at [1096, 408] on div "Add Main Primary Artist Artist Name * [PERSON_NAME] Cancel Add Artist" at bounding box center [742, 392] width 1484 height 784
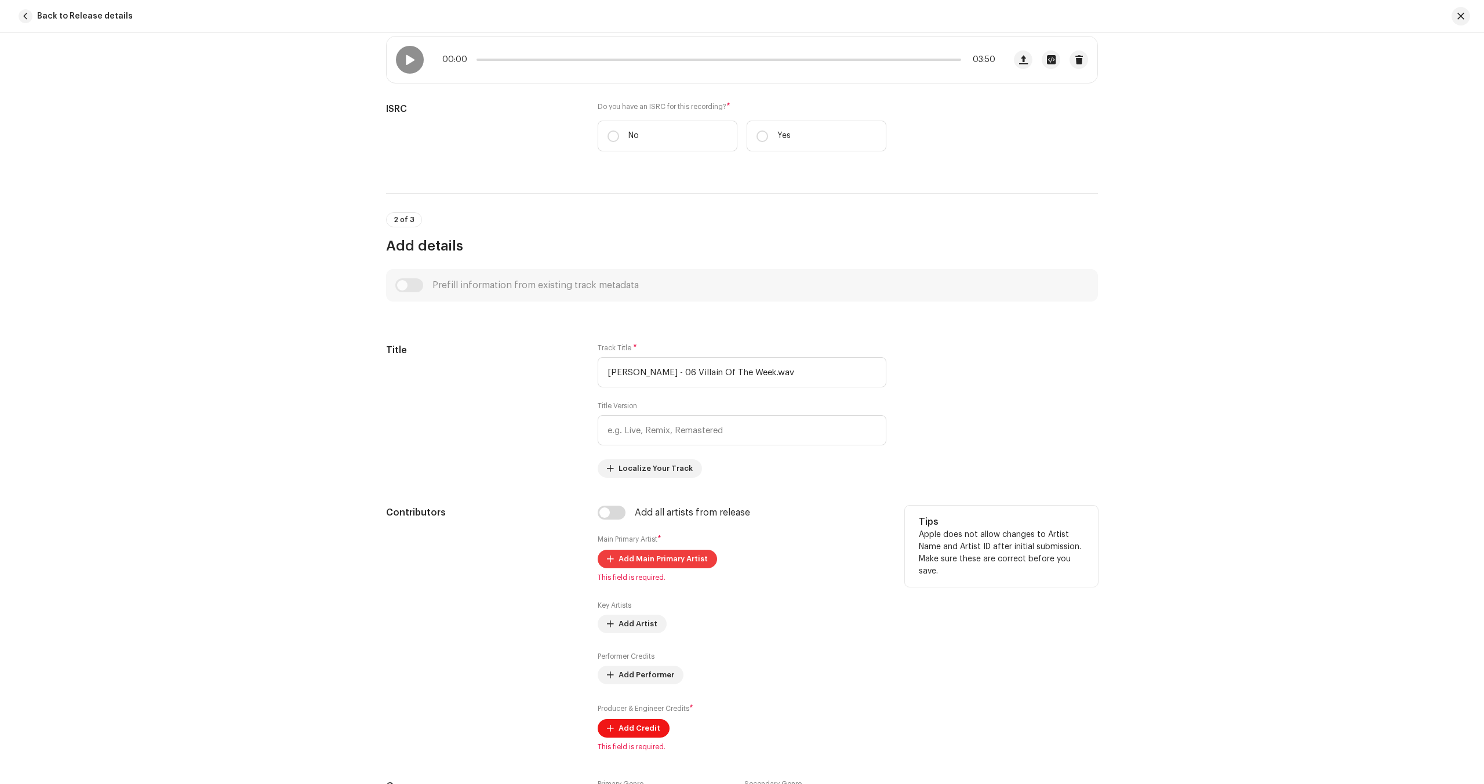
click at [689, 558] on span "Add Main Primary Artist" at bounding box center [663, 558] width 89 height 23
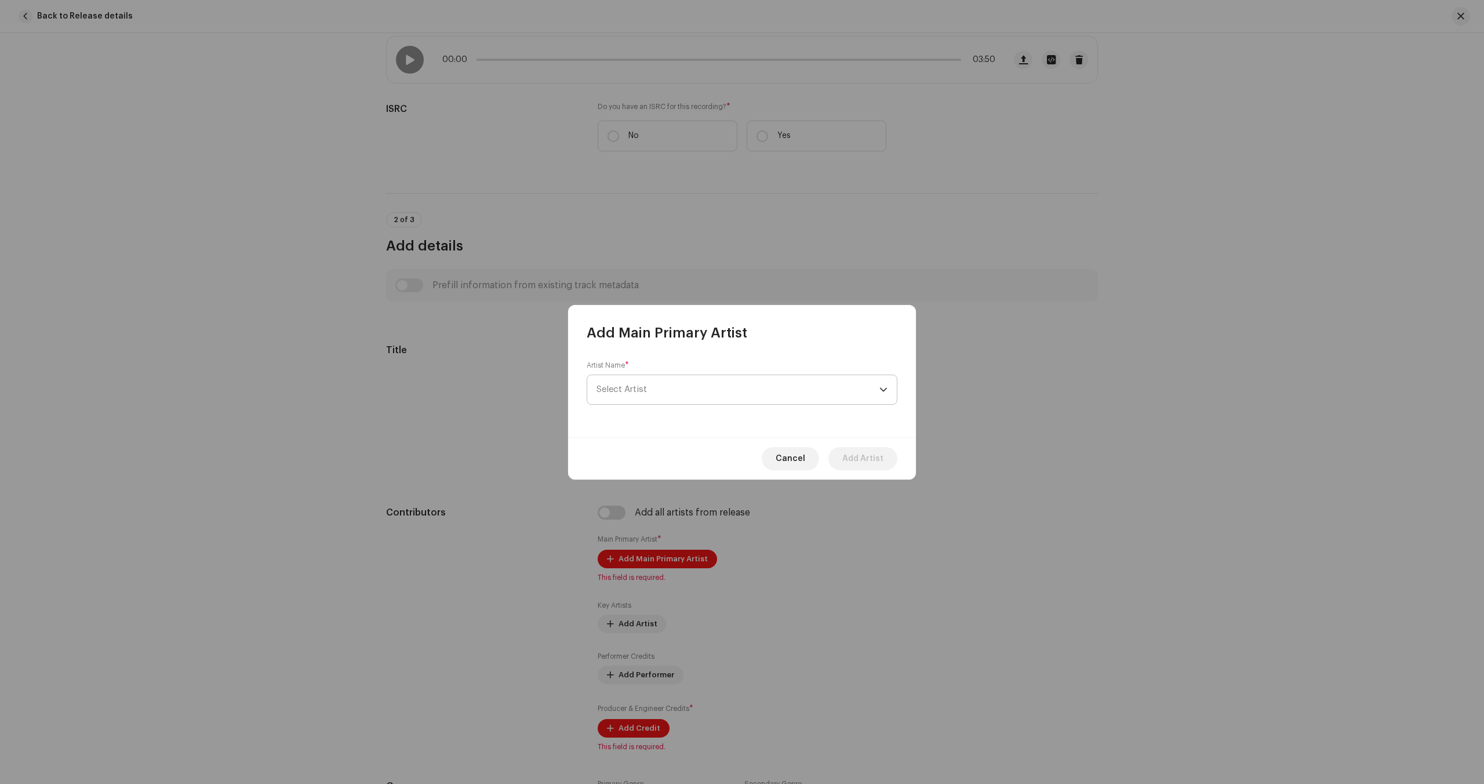
click at [663, 391] on span "Select Artist" at bounding box center [738, 389] width 283 height 29
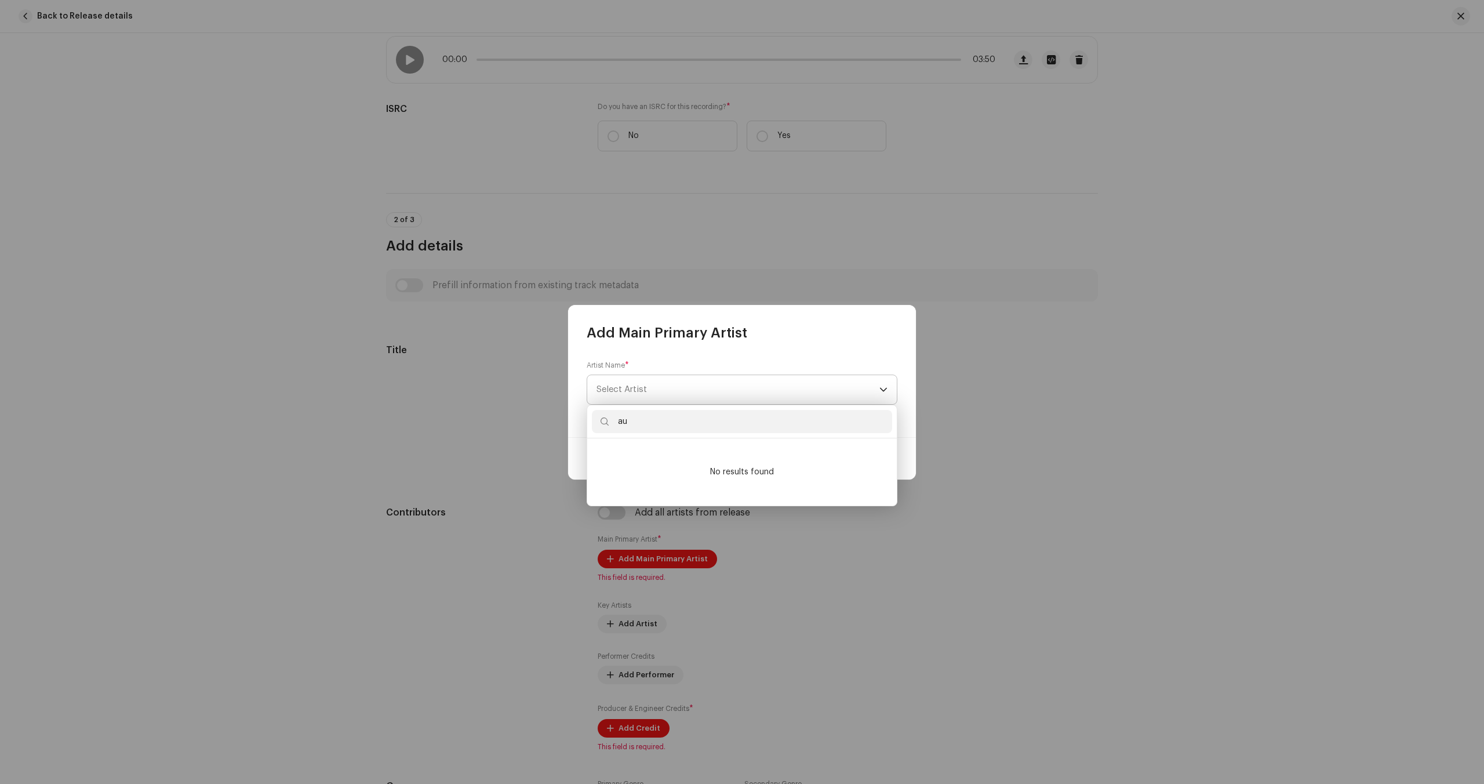
type input "a"
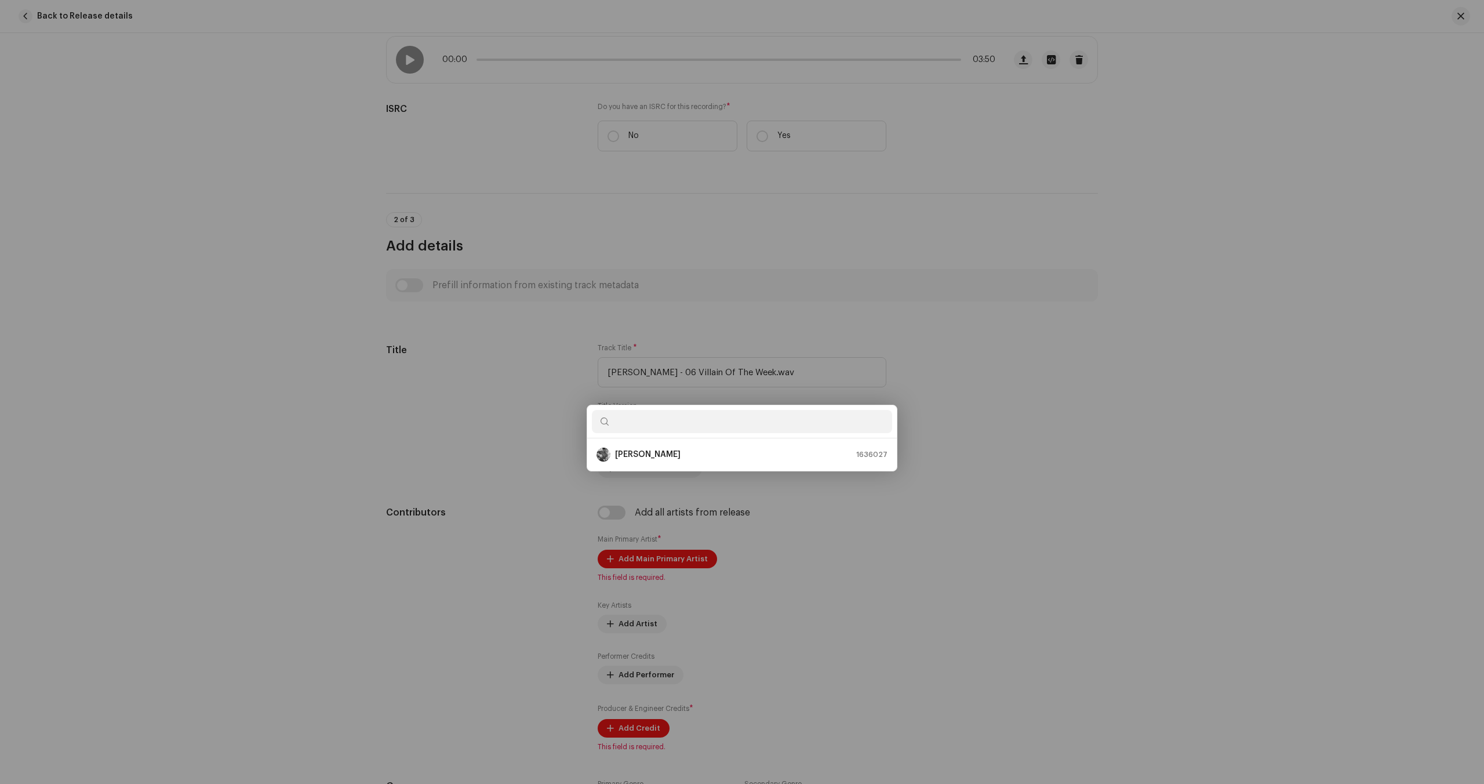
click at [1159, 515] on div "Add Main Primary Artist Artist Name * [PERSON_NAME] Cancel Add Artist" at bounding box center [742, 392] width 1484 height 784
